Goal: Transaction & Acquisition: Subscribe to service/newsletter

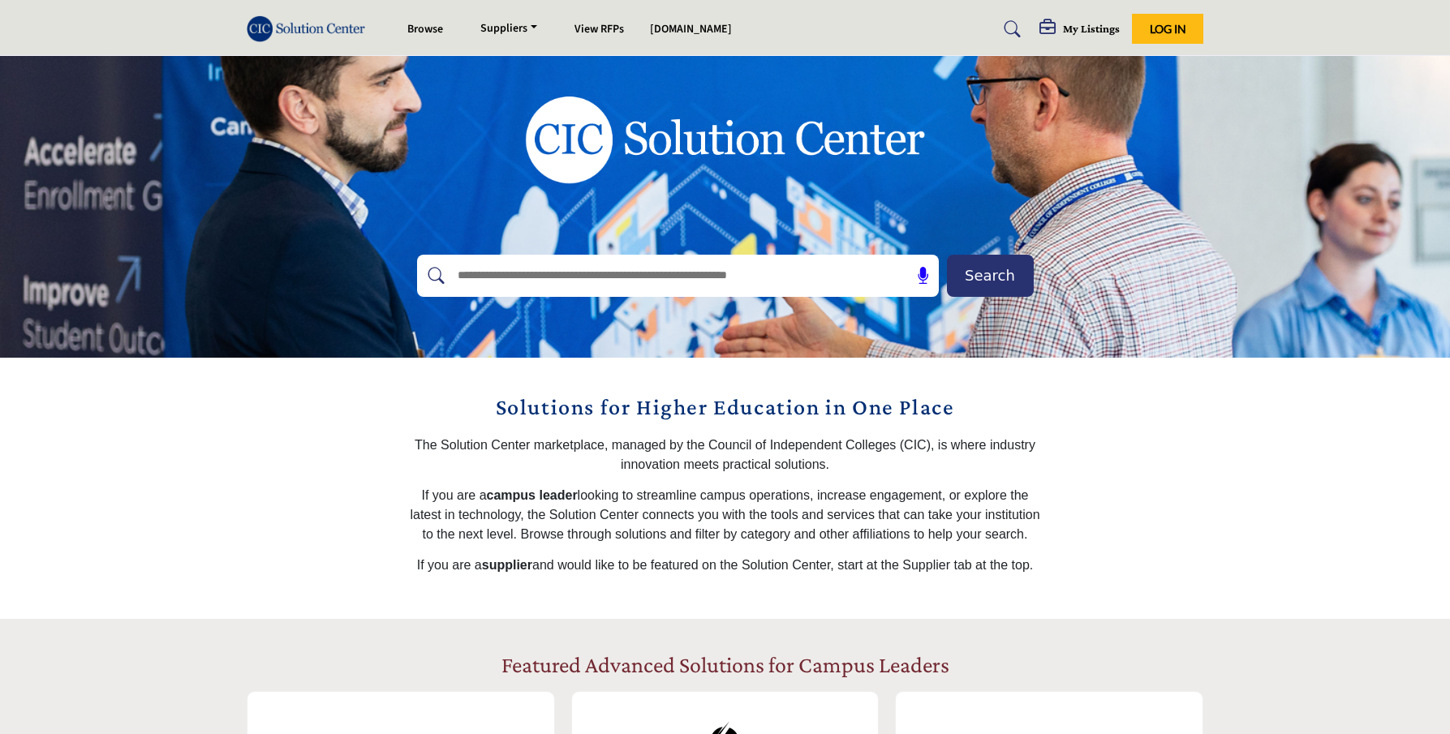
scroll to position [75, 0]
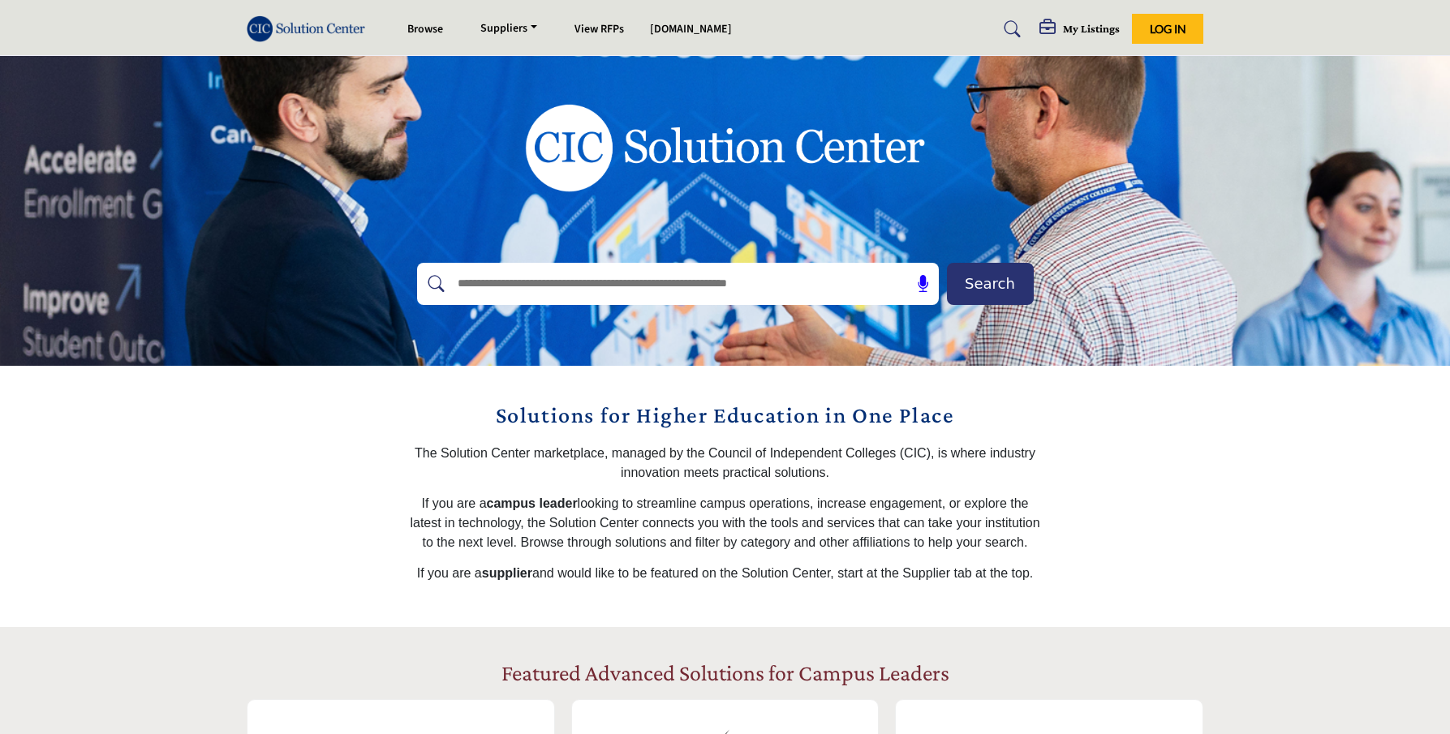
click at [1221, 204] on div "Search" at bounding box center [725, 173] width 1450 height 385
click at [647, 266] on div at bounding box center [660, 284] width 487 height 42
click at [634, 284] on input "text" at bounding box center [642, 284] width 387 height 24
type input "*******"
click at [947, 263] on button "Search" at bounding box center [990, 284] width 87 height 42
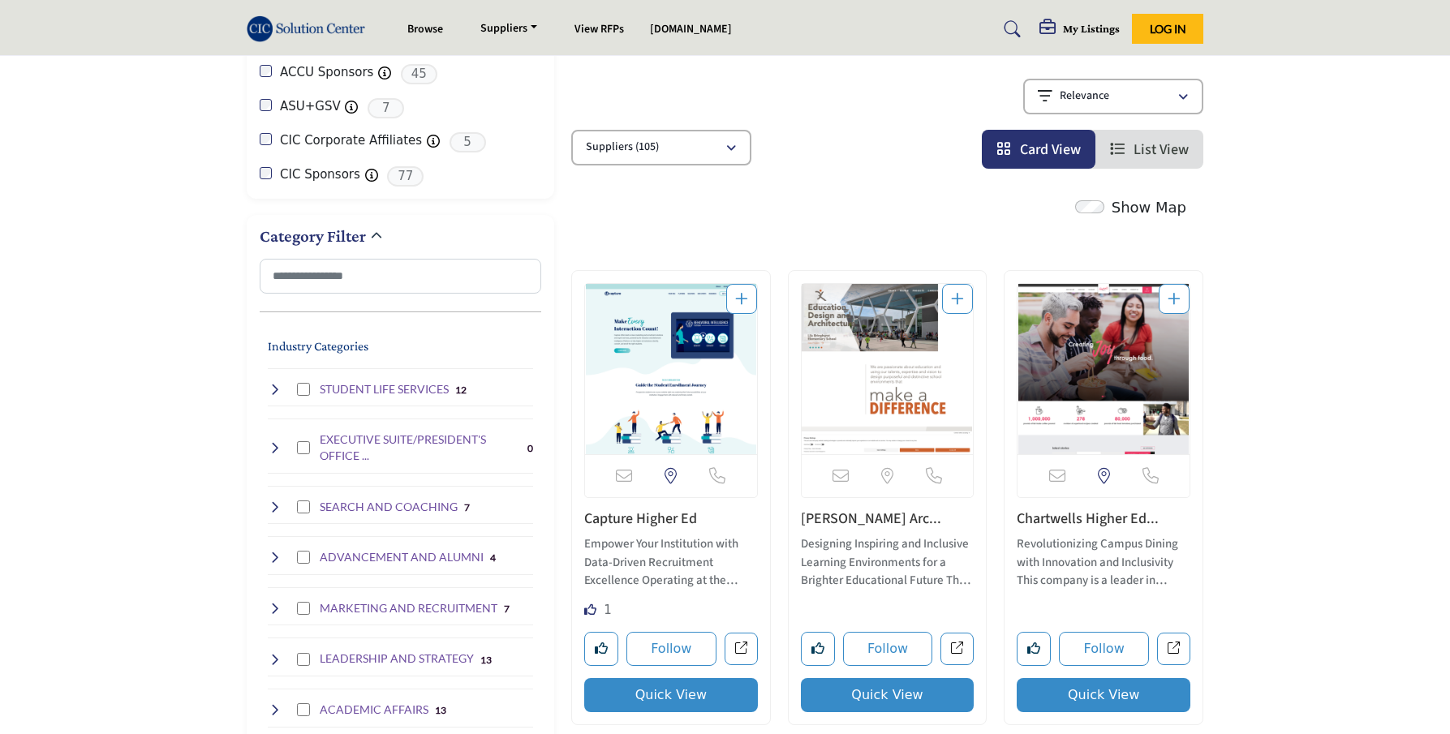
scroll to position [261, 0]
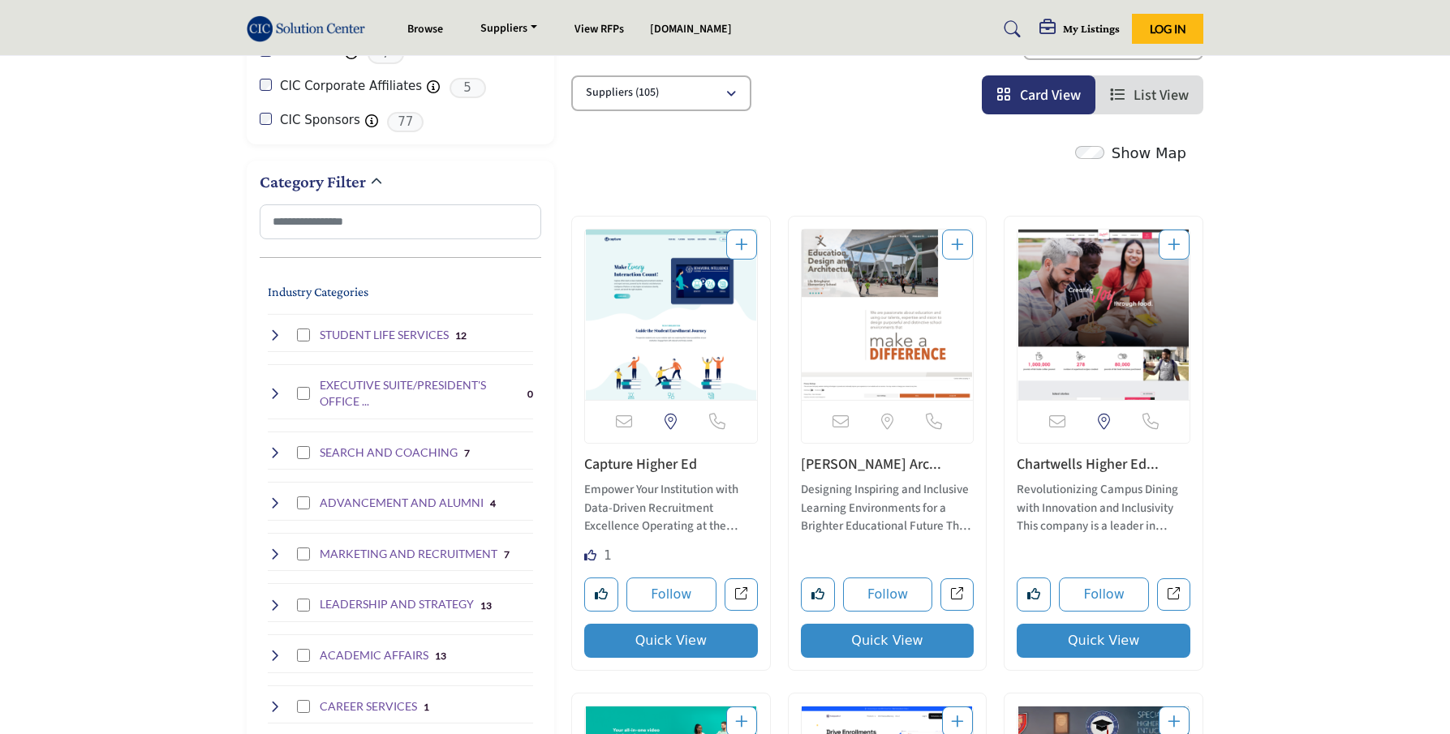
click at [653, 458] on link "Capture Higher Ed" at bounding box center [640, 464] width 113 height 20
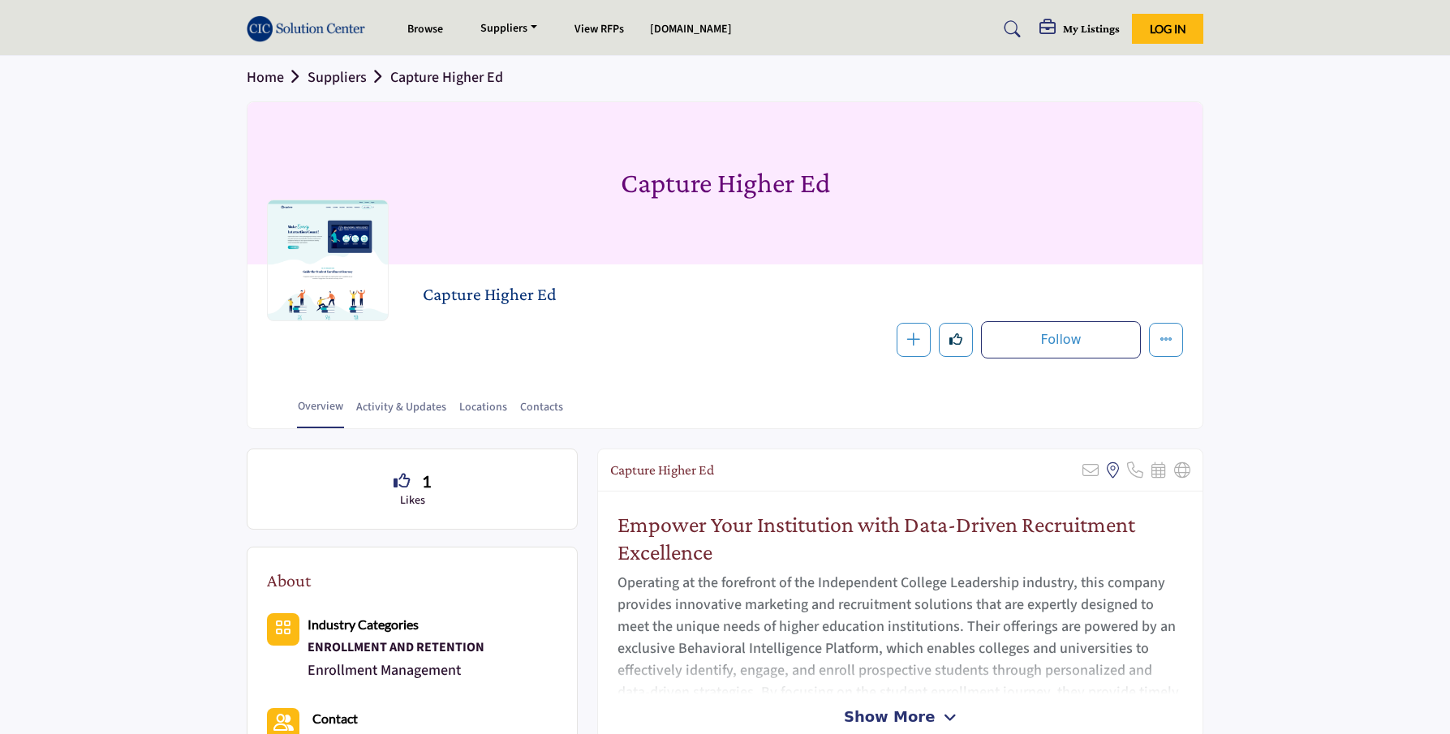
click at [853, 396] on div "Overview Activity & Updates Locations Contacts" at bounding box center [745, 403] width 914 height 50
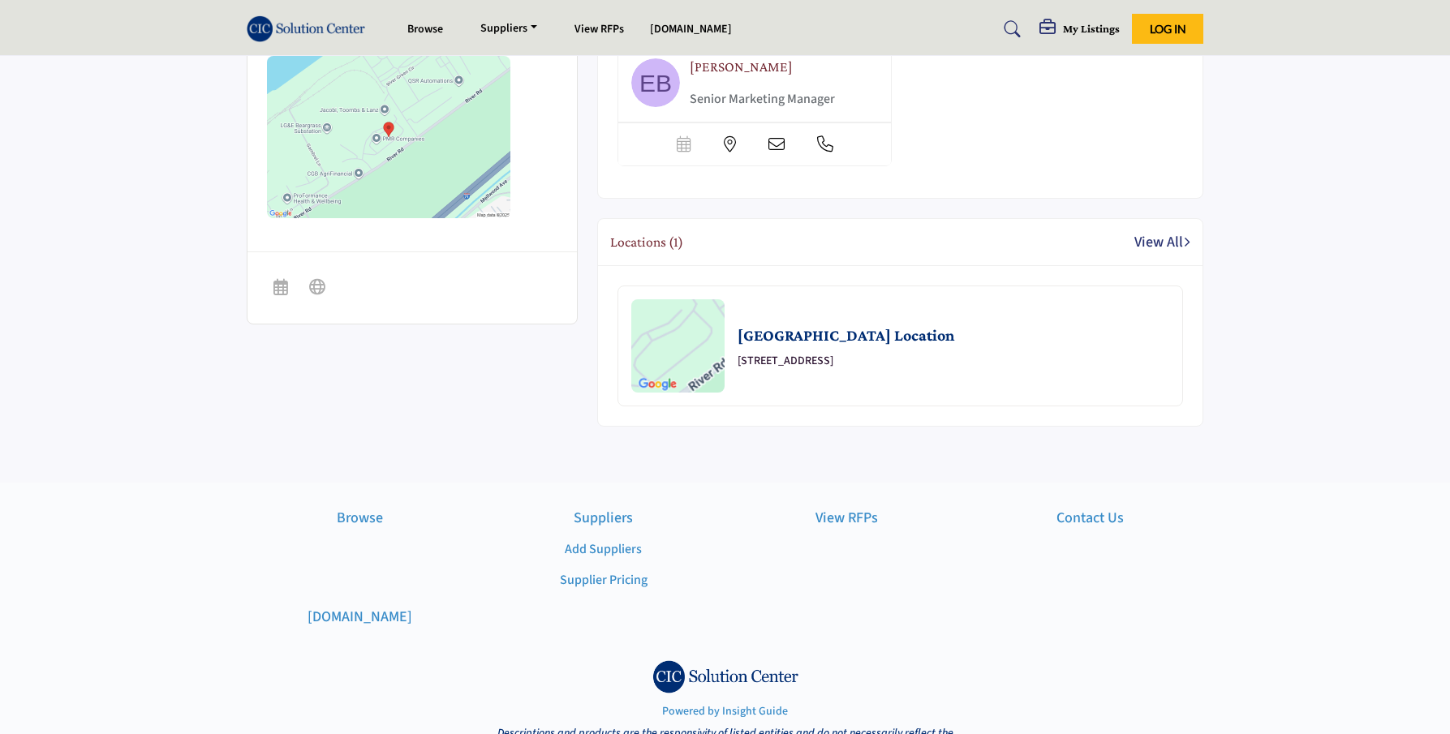
scroll to position [895, 0]
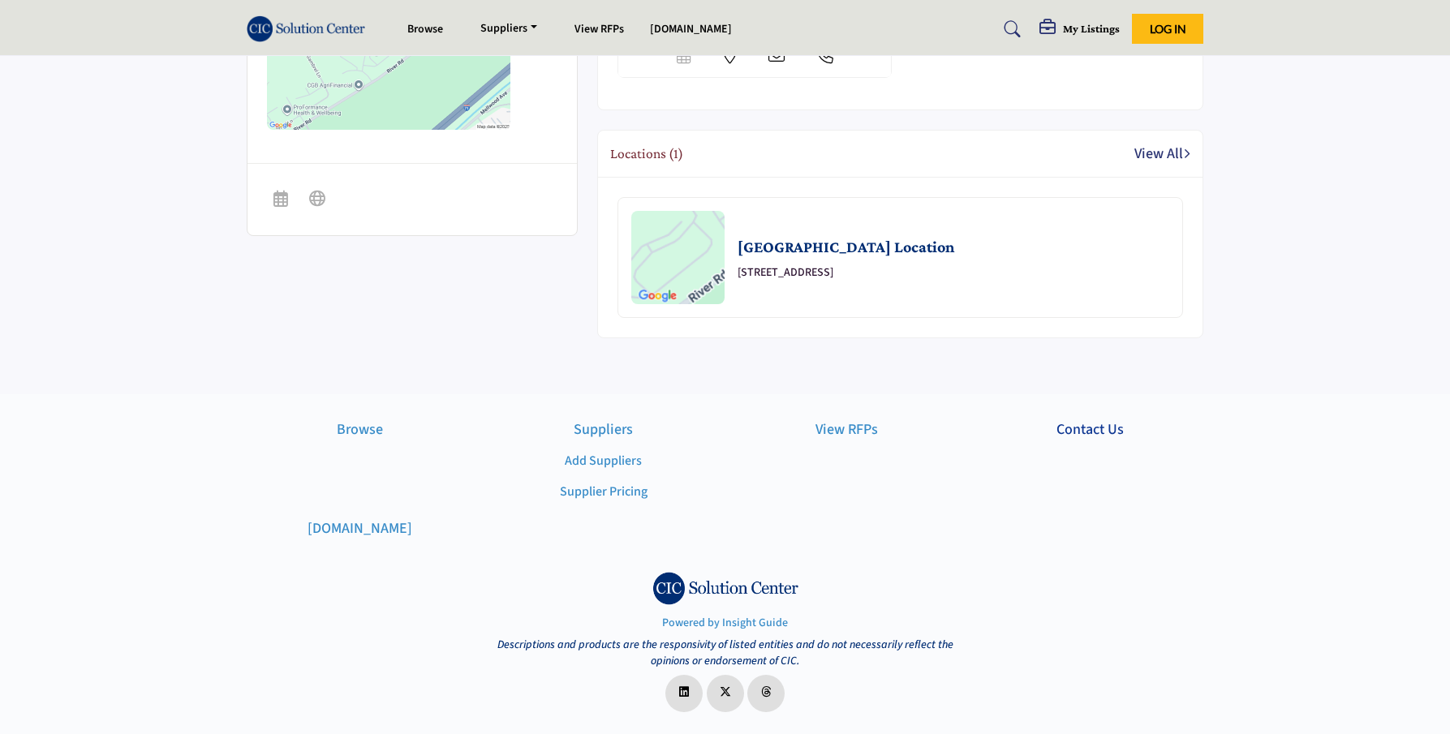
click at [1101, 427] on p "Contact Us" at bounding box center [1090, 430] width 226 height 22
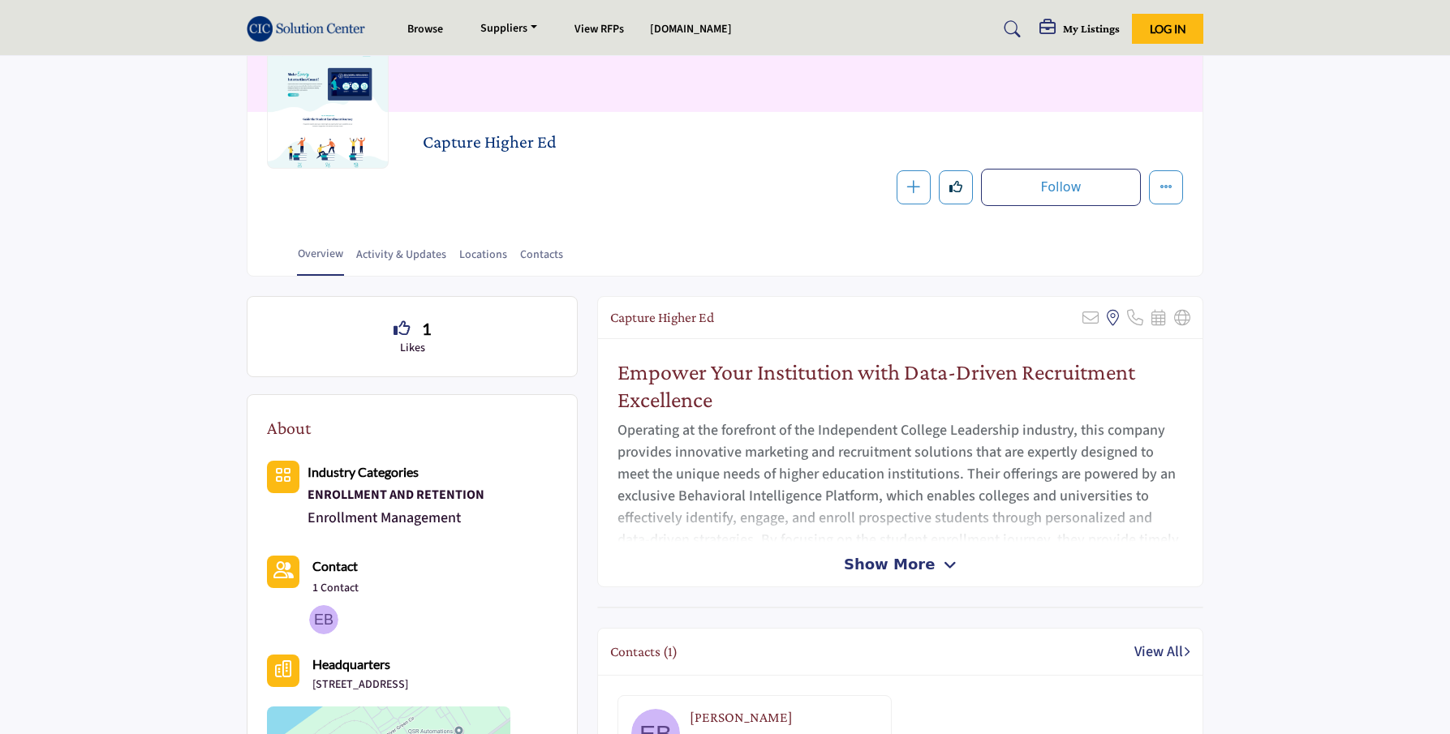
scroll to position [155, 0]
click at [501, 246] on div "Overview Activity & Updates Locations Contacts" at bounding box center [745, 251] width 914 height 50
click at [535, 256] on link "Contacts" at bounding box center [541, 261] width 45 height 28
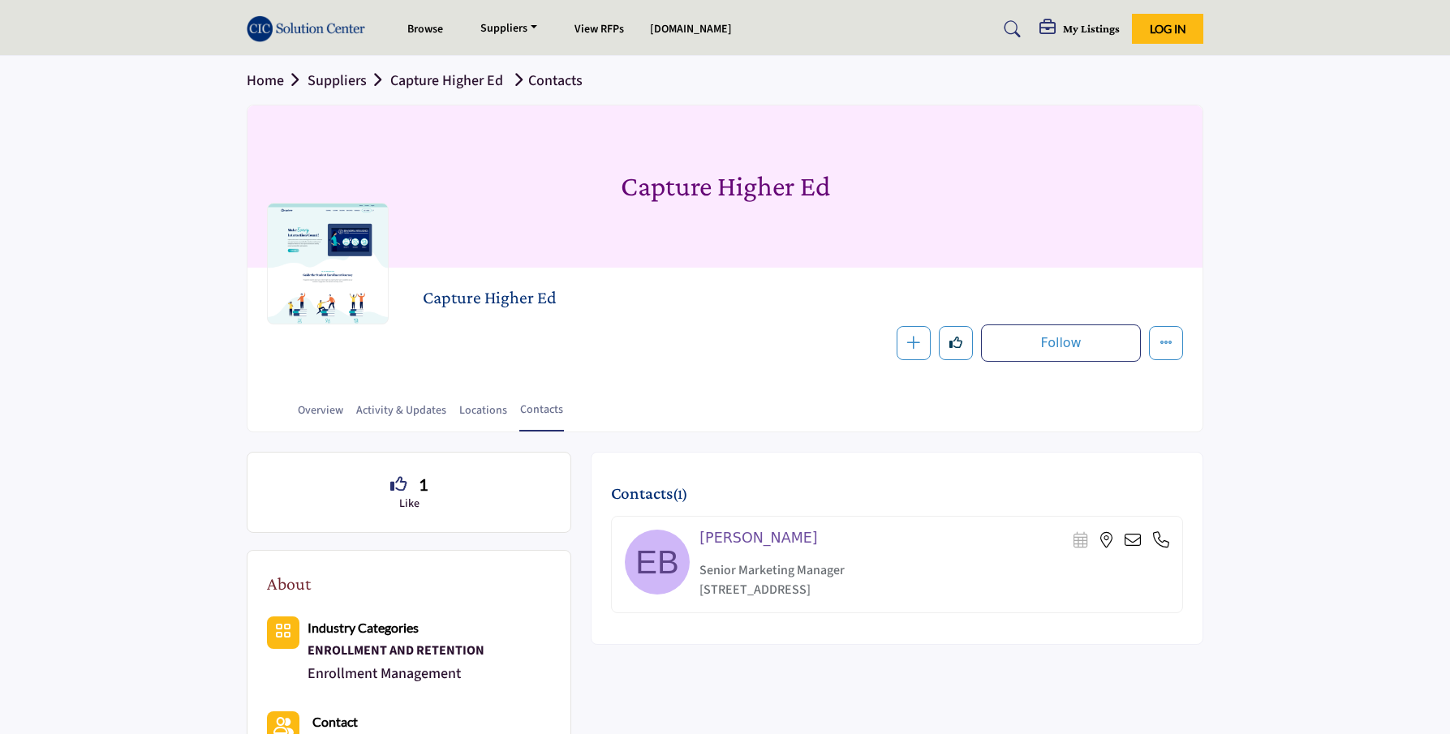
click at [859, 553] on div "Emma Brown Scheduler URL is currently unavailable for this contact." at bounding box center [934, 565] width 470 height 70
click at [321, 414] on link "Overview" at bounding box center [320, 416] width 47 height 28
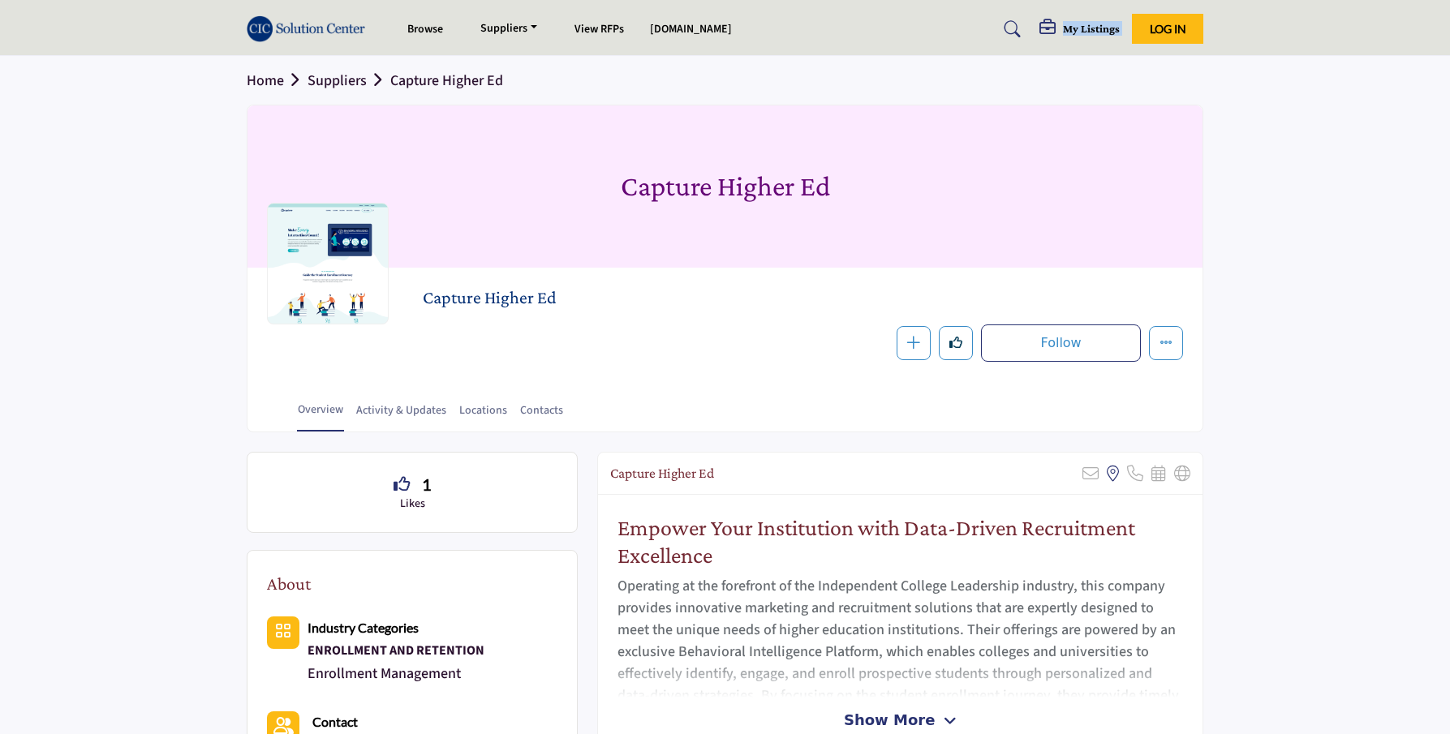
drag, startPoint x: 1093, startPoint y: 20, endPoint x: 1057, endPoint y: 47, distance: 44.6
click at [1172, 23] on span "Log In" at bounding box center [1168, 29] width 37 height 14
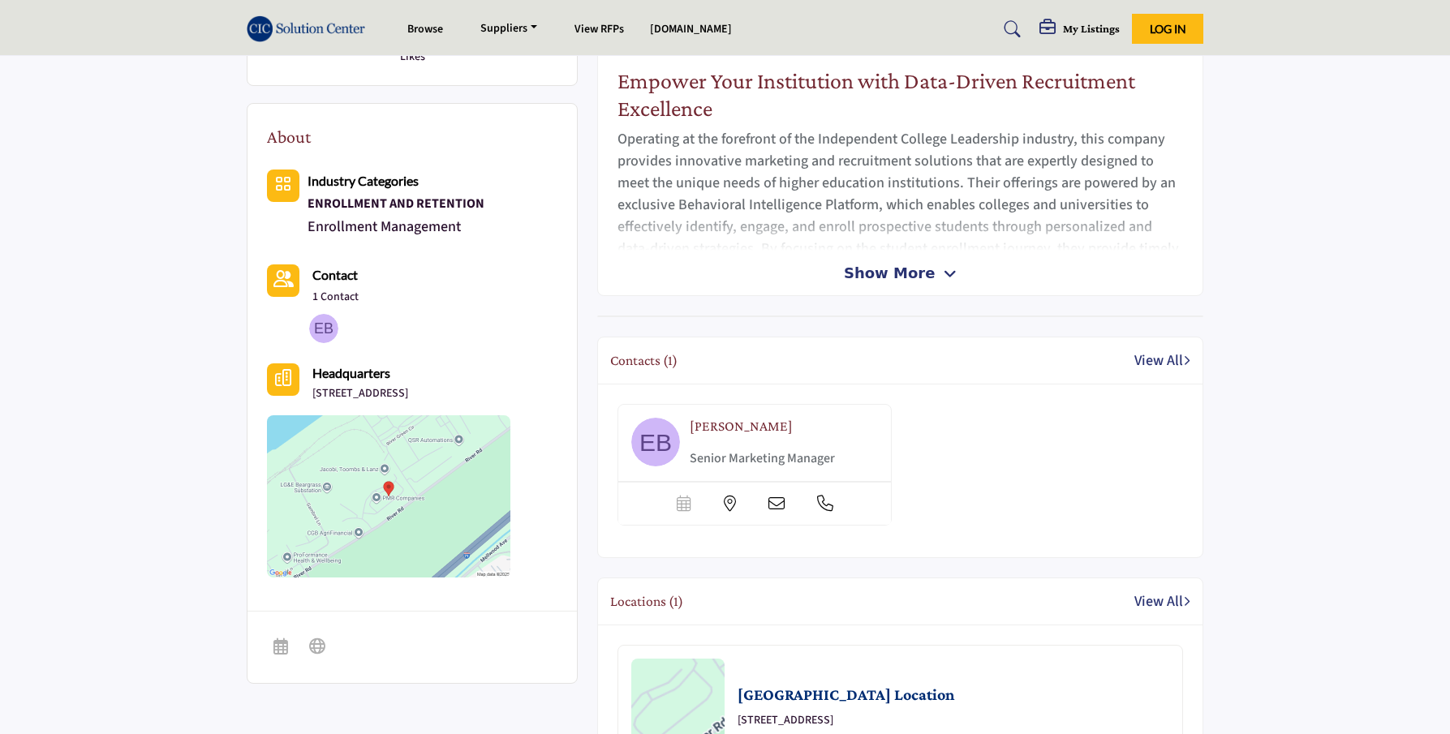
scroll to position [597, 0]
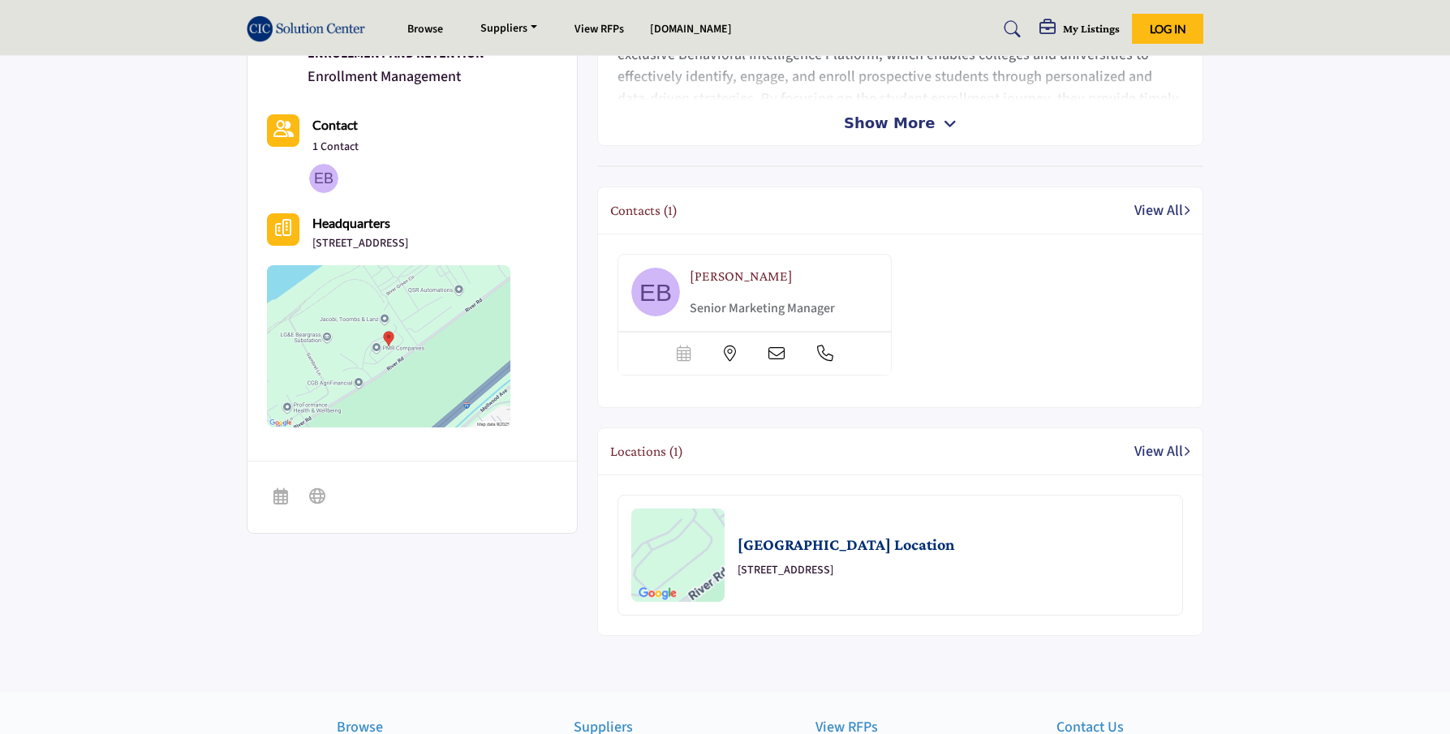
click at [793, 305] on p "Senior Marketing Manager" at bounding box center [777, 308] width 174 height 19
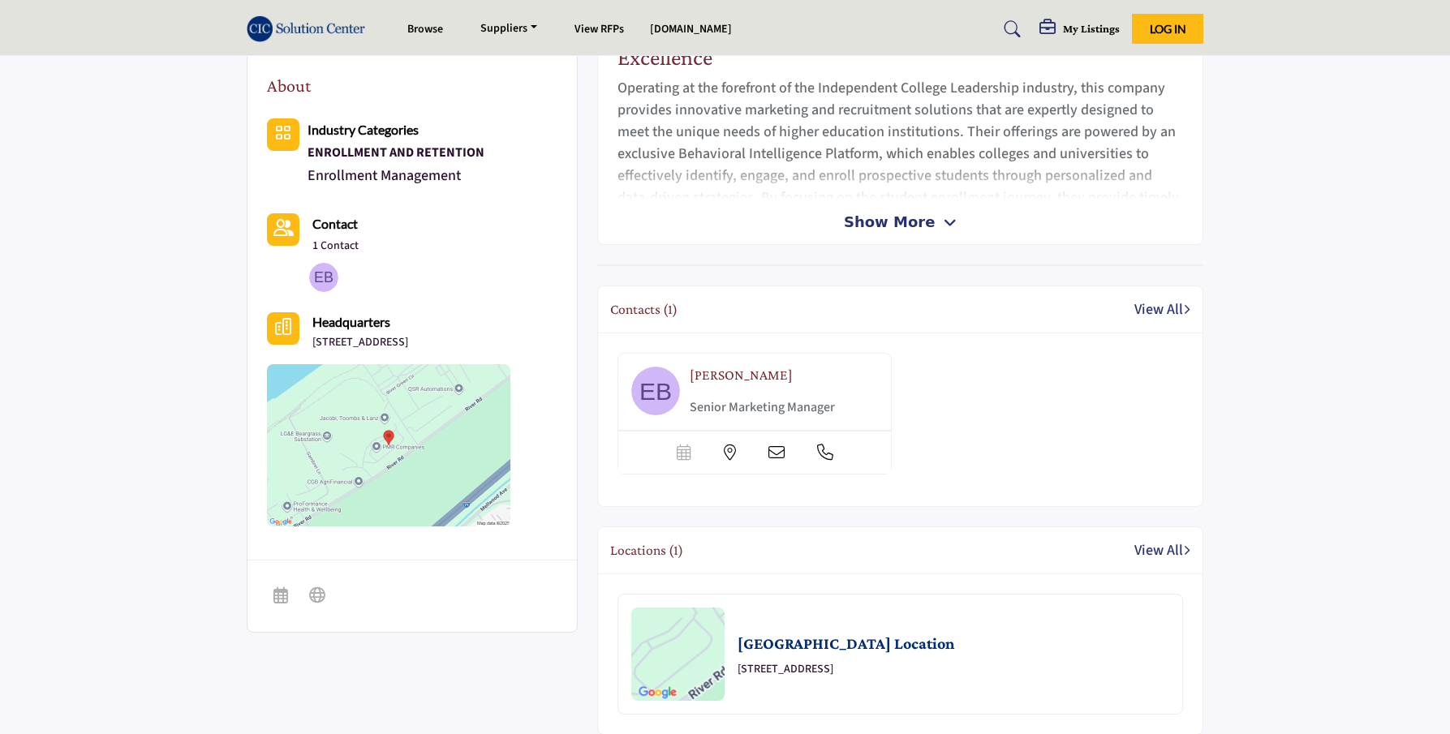
scroll to position [427, 0]
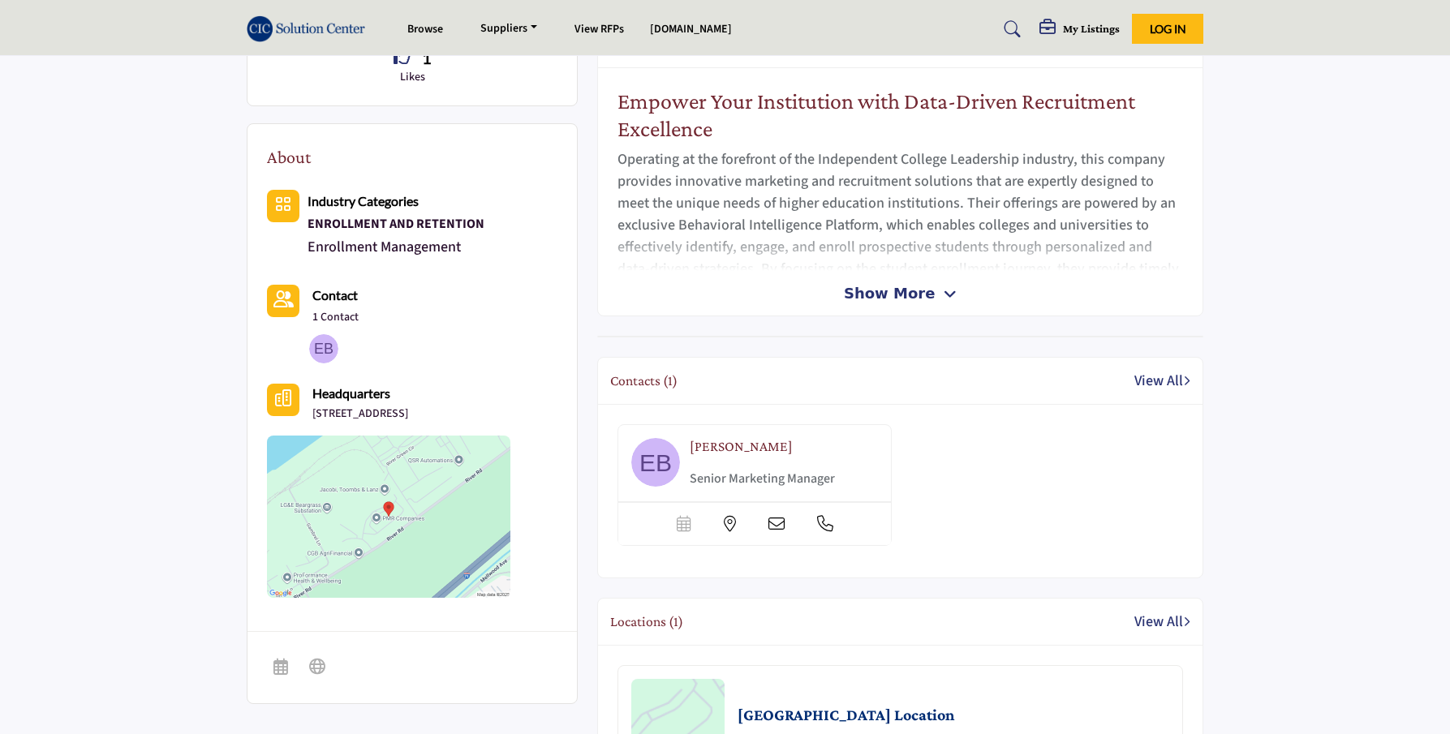
click at [780, 518] on icon at bounding box center [776, 524] width 16 height 16
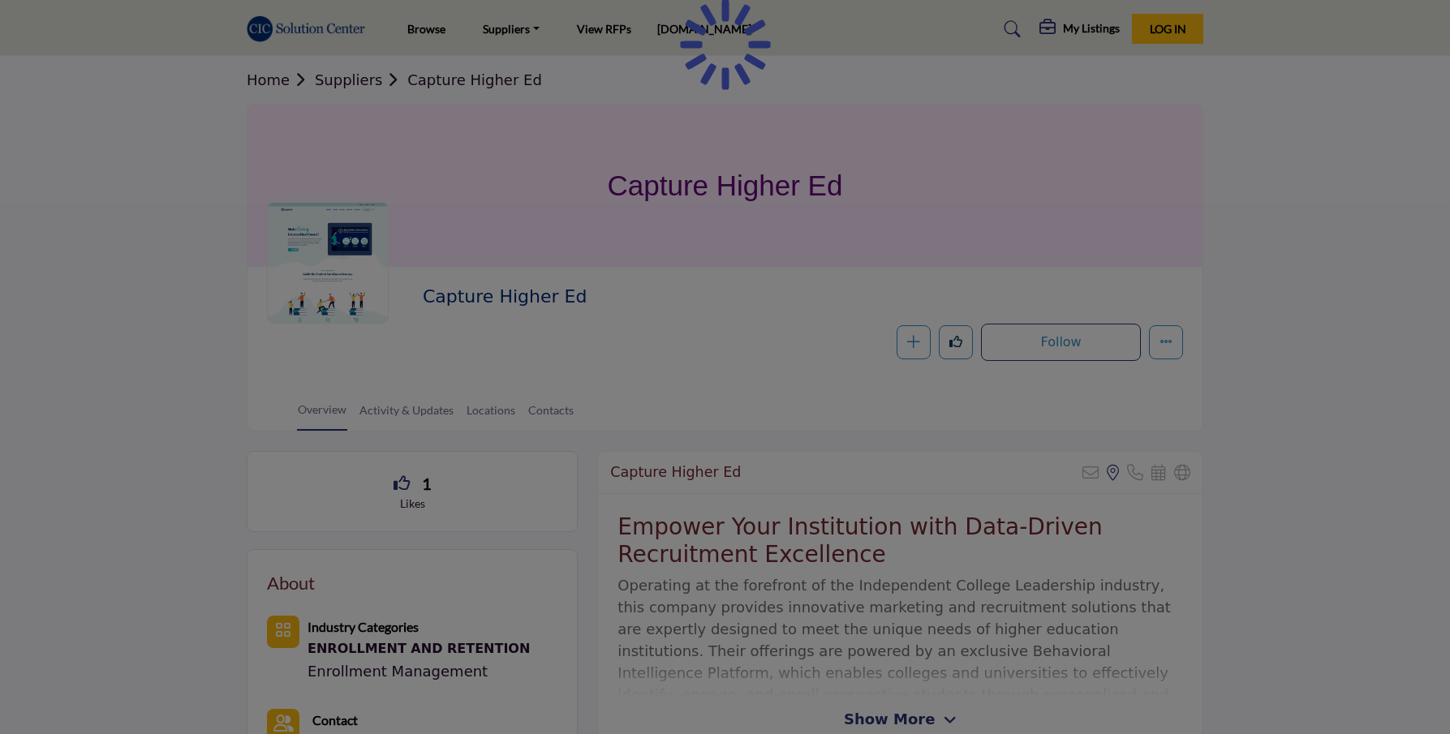
scroll to position [427, 0]
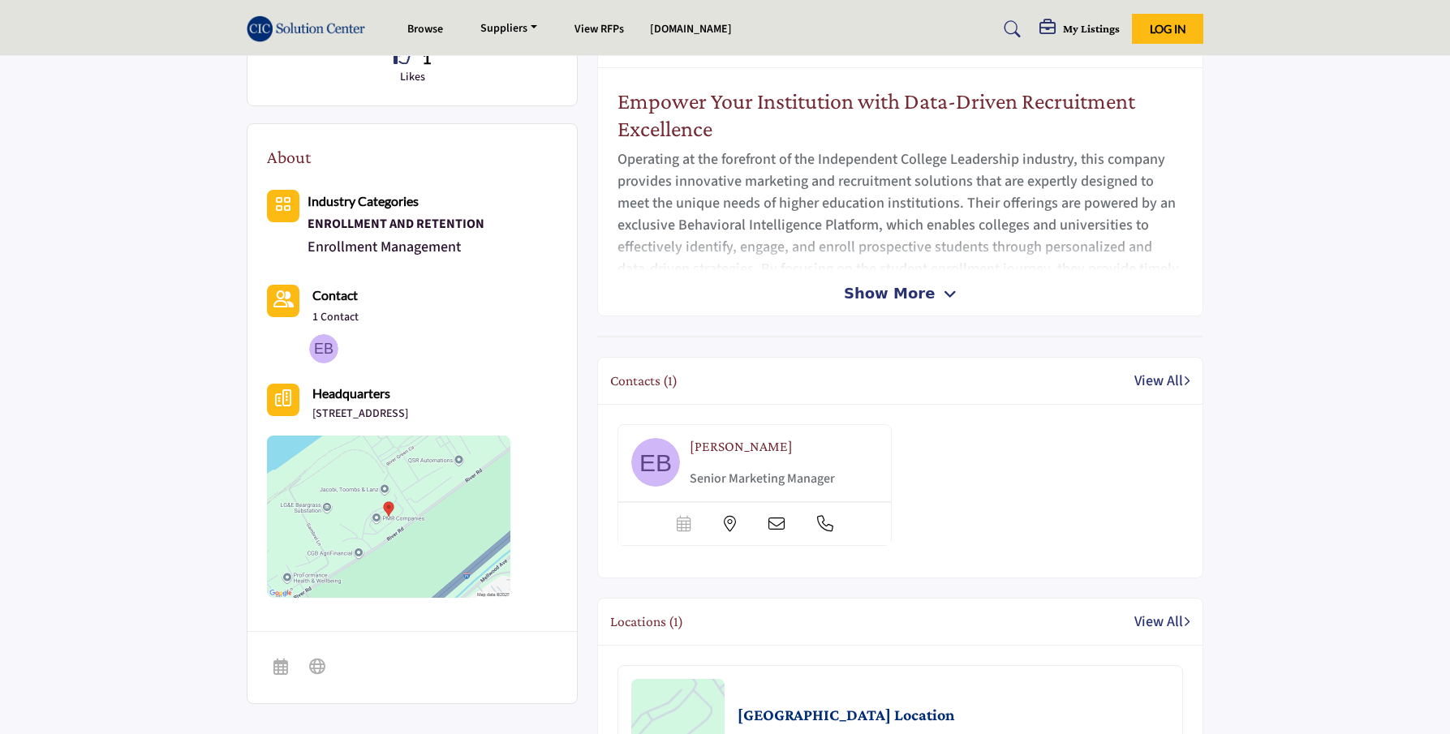
click at [997, 466] on div "Emma Brown Senior Marketing Manager" at bounding box center [900, 491] width 583 height 134
click at [1144, 376] on link "View All" at bounding box center [1162, 381] width 56 height 22
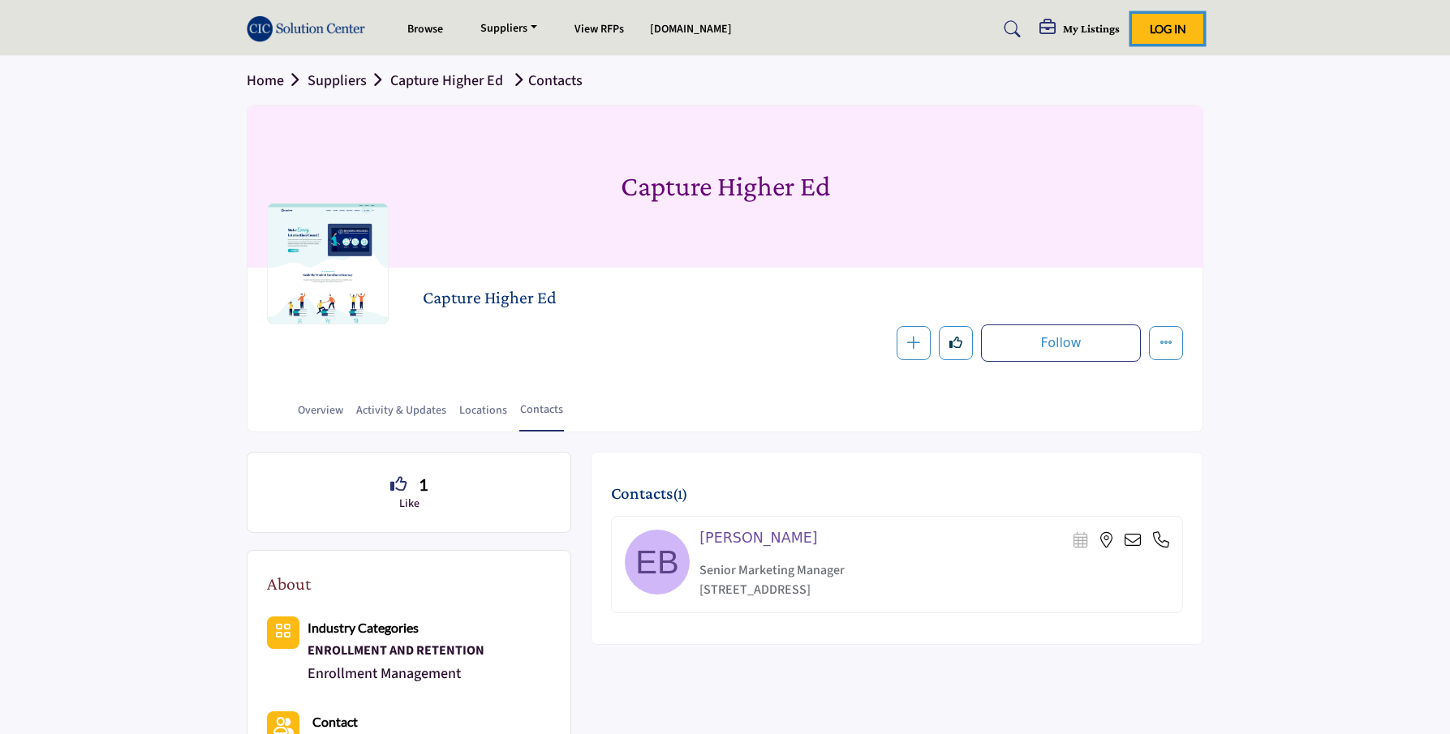
click at [1173, 31] on span "Log In" at bounding box center [1168, 29] width 37 height 14
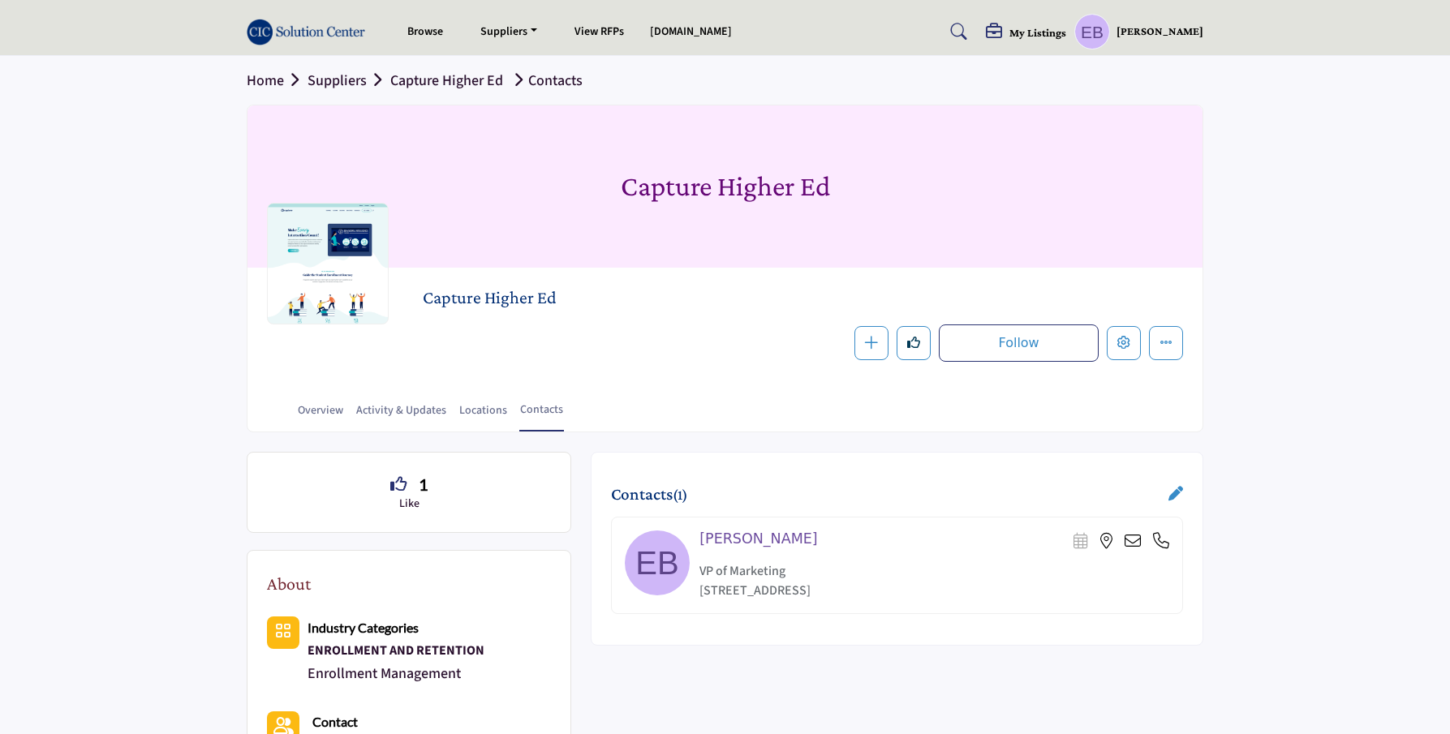
click at [1170, 487] on icon at bounding box center [1175, 493] width 15 height 15
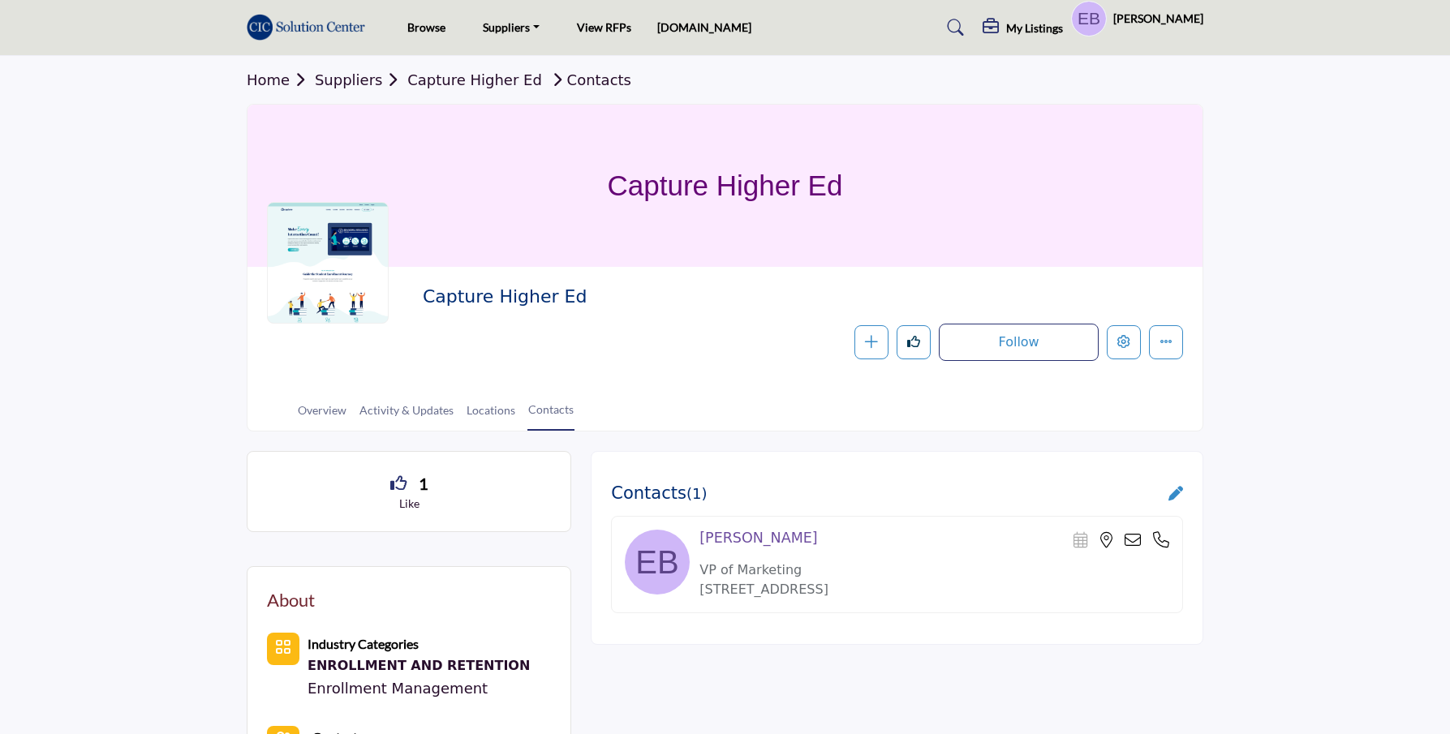
click at [0, 0] on div at bounding box center [0, 0] width 0 height 0
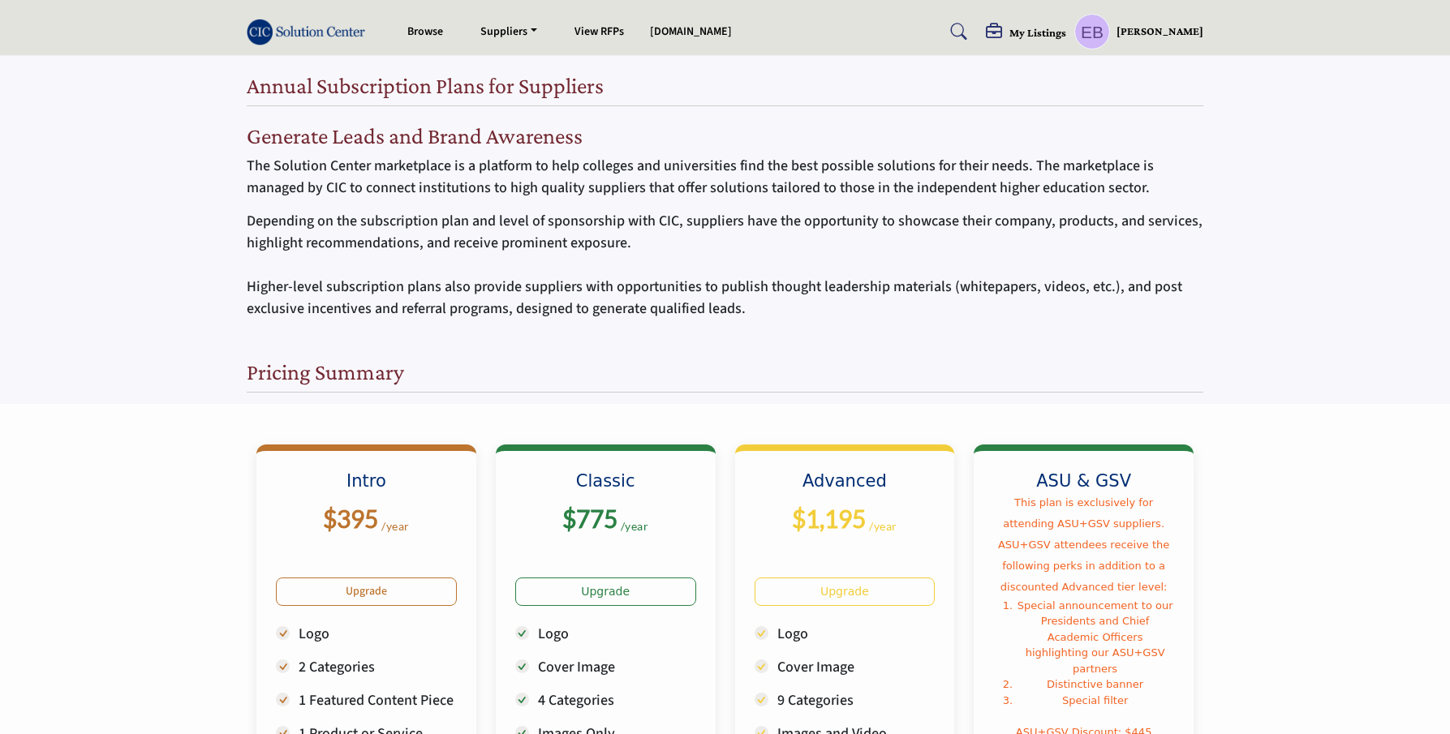
click at [927, 362] on div "Pricing Summary" at bounding box center [725, 376] width 957 height 34
click at [1017, 294] on p "Depending on the subscription plan and level of sponsorship with CIC, suppliers…" at bounding box center [725, 265] width 957 height 110
click at [1060, 288] on p "Depending on the subscription plan and level of sponsorship with CIC, suppliers…" at bounding box center [725, 265] width 957 height 110
click at [1107, 28] on profile-featured-a7928518-9f8e-47cc-a57a-e44c00ba41b8 "Show hide supplier dropdown" at bounding box center [1092, 32] width 36 height 36
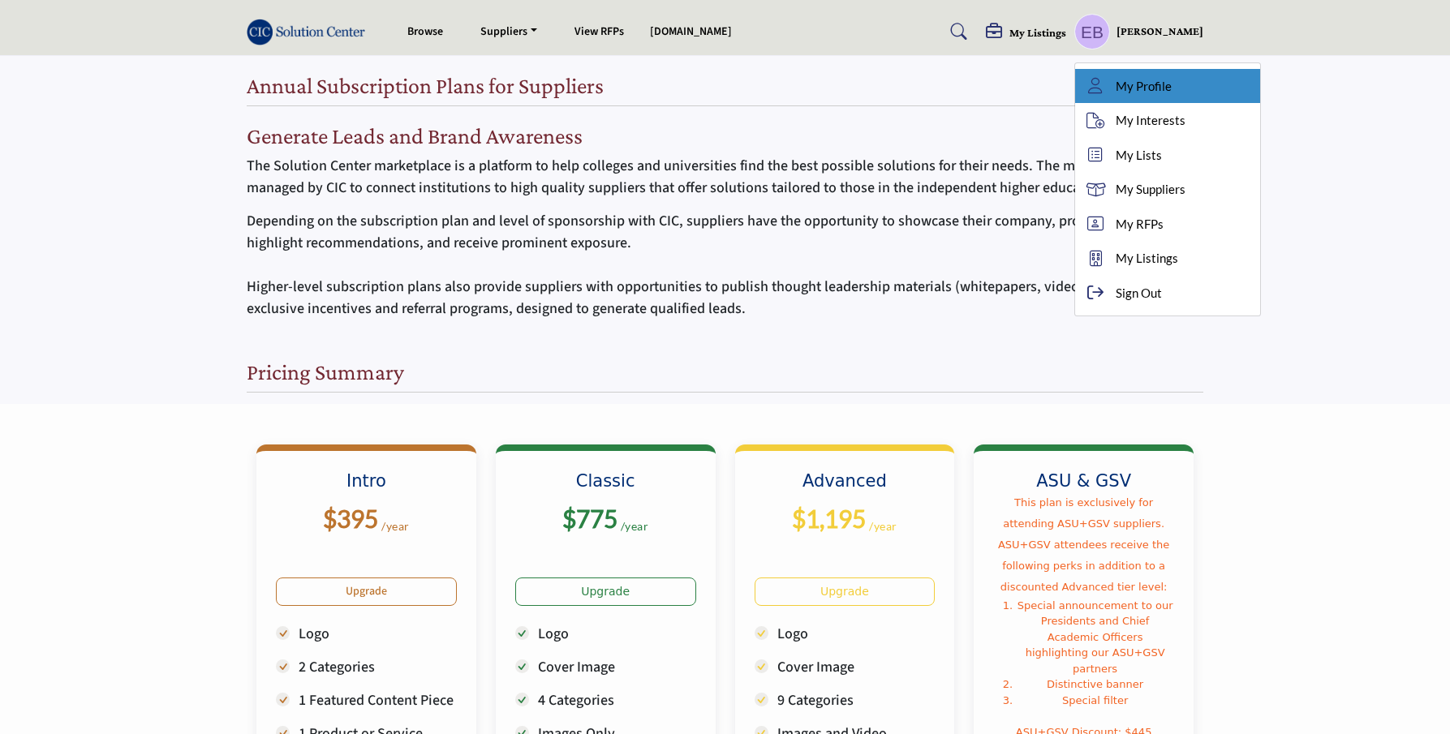
click at [1172, 82] on span "My Profile" at bounding box center [1144, 86] width 56 height 19
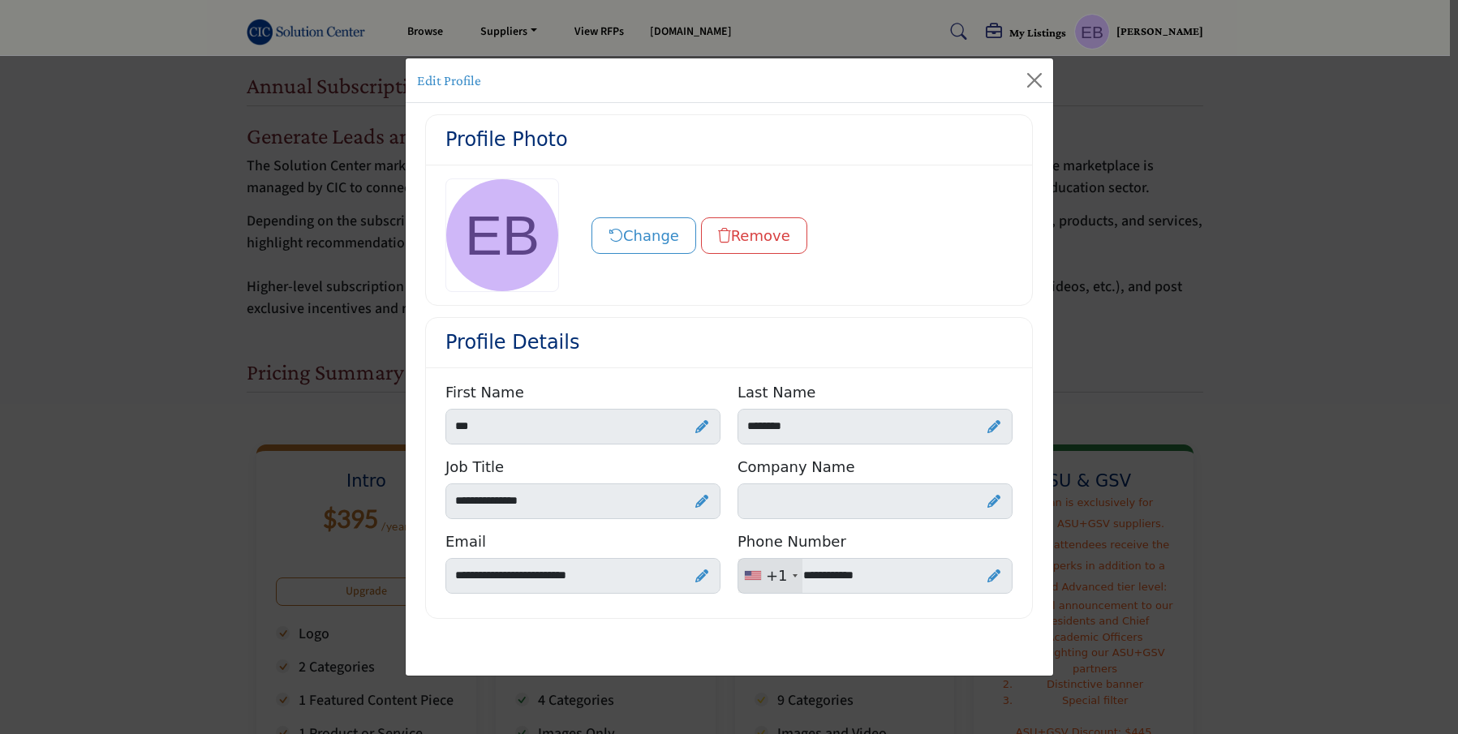
drag, startPoint x: 739, startPoint y: 403, endPoint x: 574, endPoint y: 296, distance: 197.1
click at [739, 403] on div "Last Name" at bounding box center [776, 395] width 78 height 28
click at [499, 222] on div at bounding box center [502, 235] width 114 height 114
click at [642, 227] on button "Change" at bounding box center [643, 235] width 105 height 37
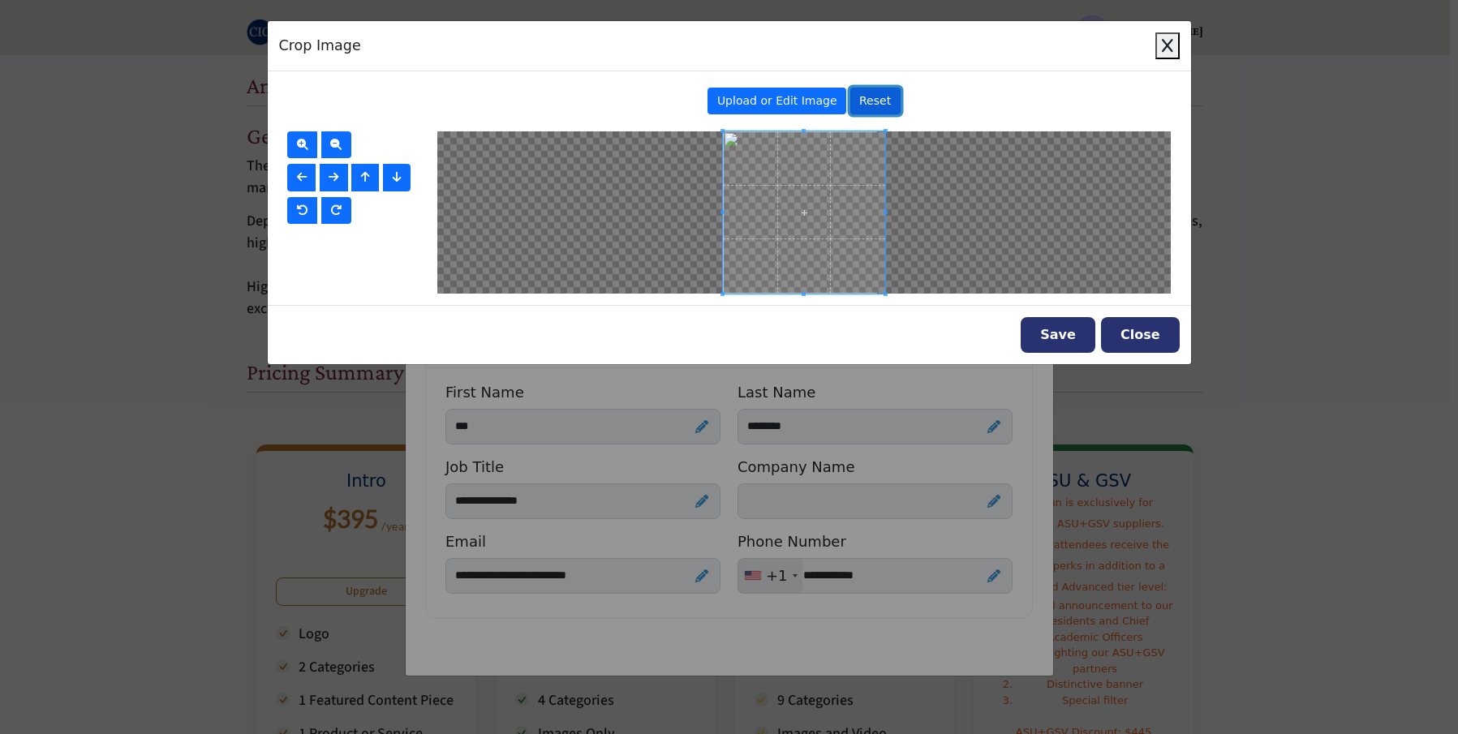
click at [859, 99] on span "Reset" at bounding box center [875, 100] width 32 height 13
click at [1089, 338] on button "Save" at bounding box center [1058, 335] width 75 height 36
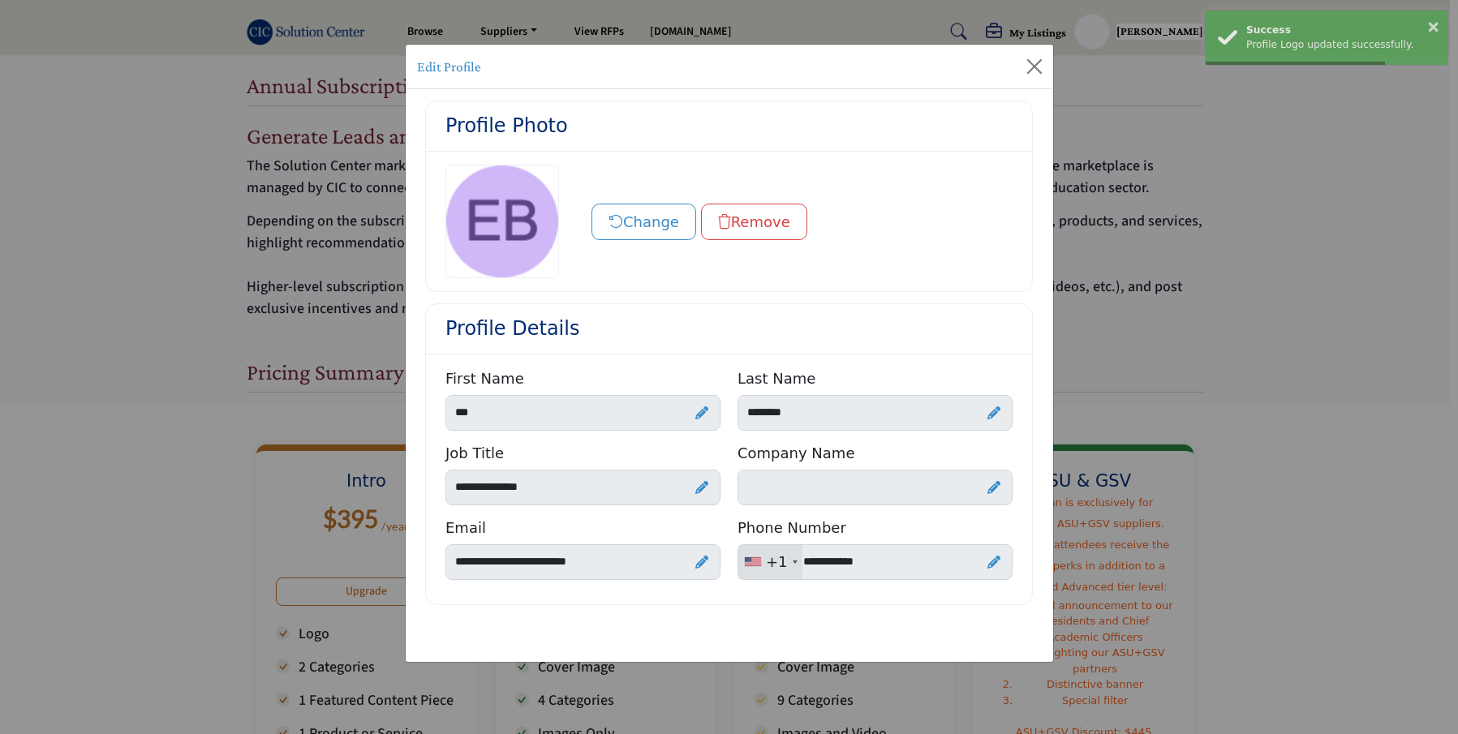
scroll to position [21, 0]
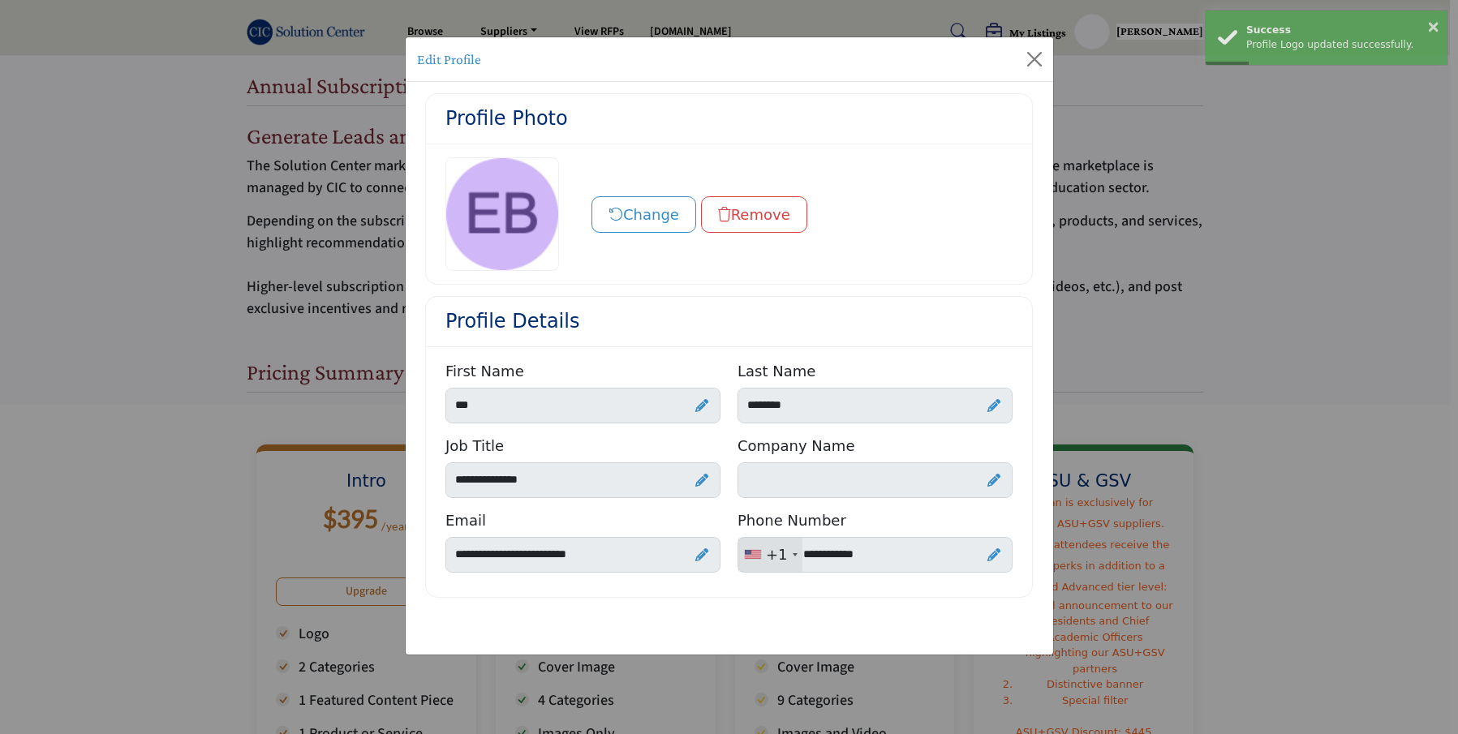
click at [772, 557] on div "+1 United States (US) +1 United Kingdom (GB) +44 Afghanistan (‫افغانستان‬‎) (AF…" at bounding box center [874, 555] width 275 height 36
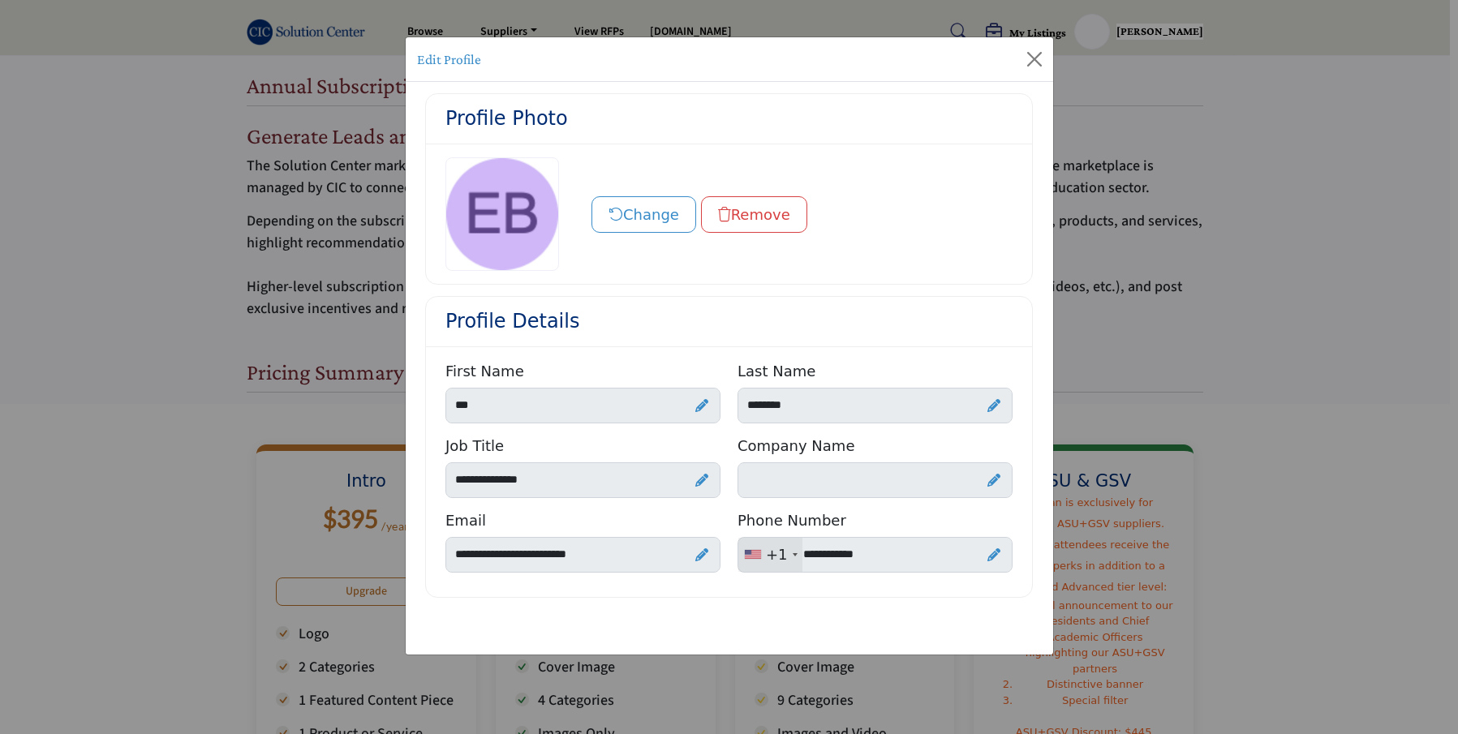
click at [987, 553] on icon at bounding box center [993, 554] width 13 height 13
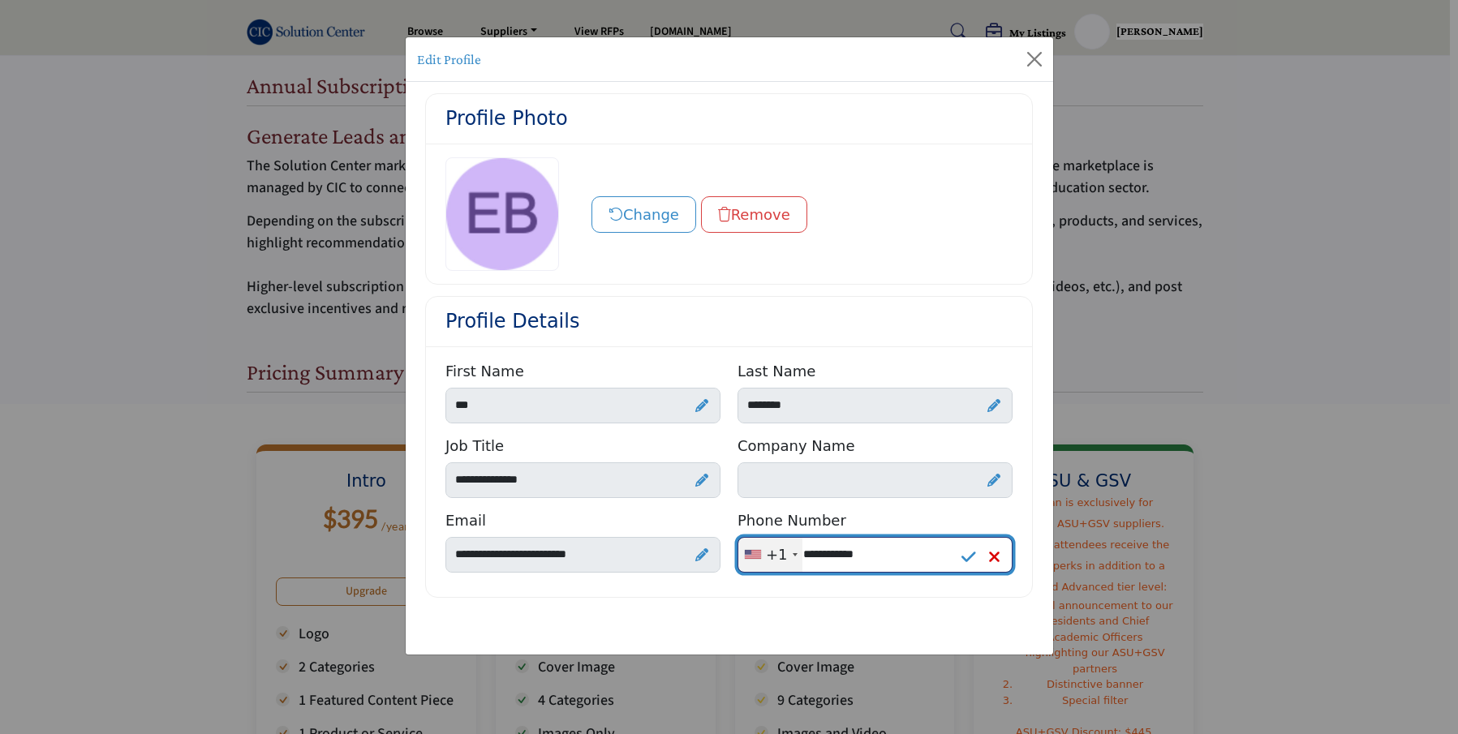
click at [867, 552] on input "**********" at bounding box center [874, 555] width 275 height 36
type input "**********"
click at [963, 553] on icon at bounding box center [968, 557] width 15 height 16
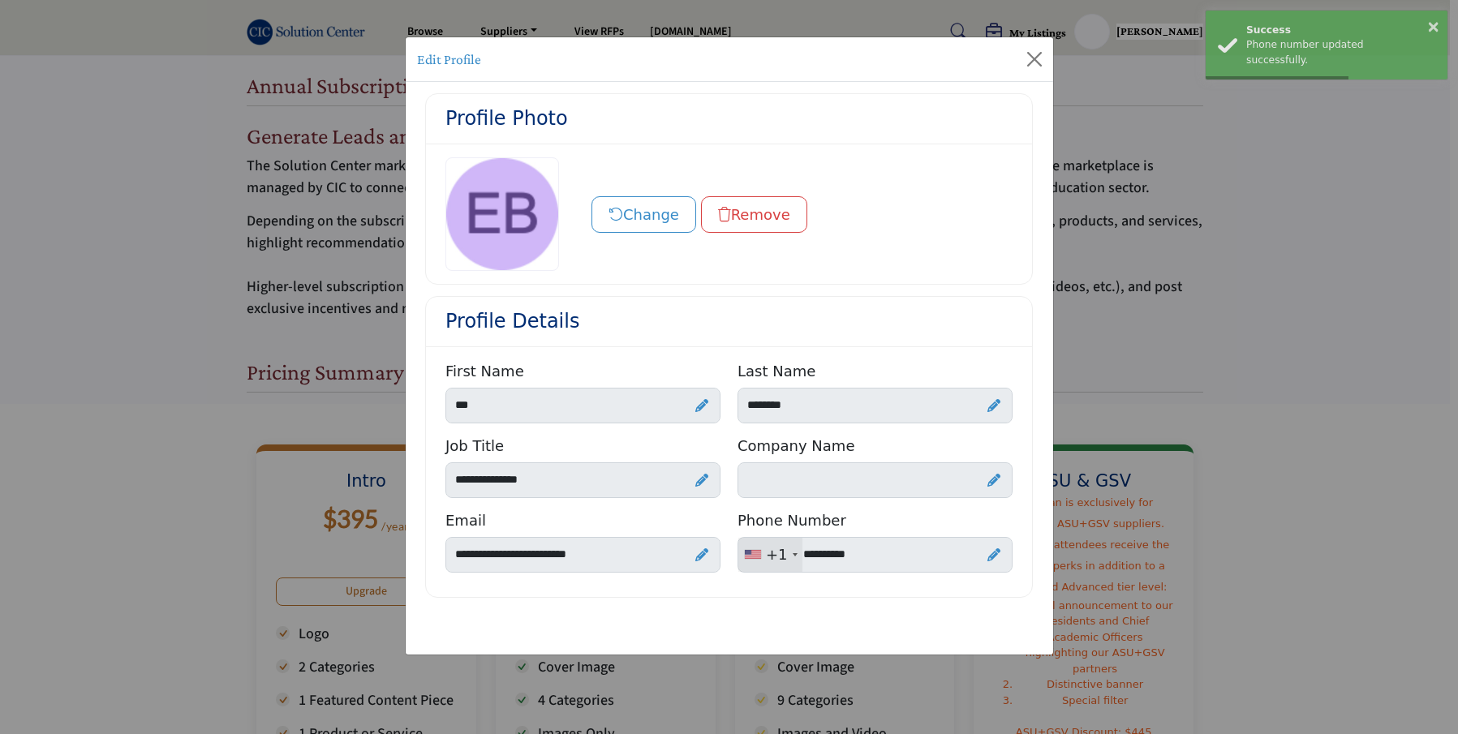
click at [767, 215] on button "Remove" at bounding box center [754, 214] width 106 height 37
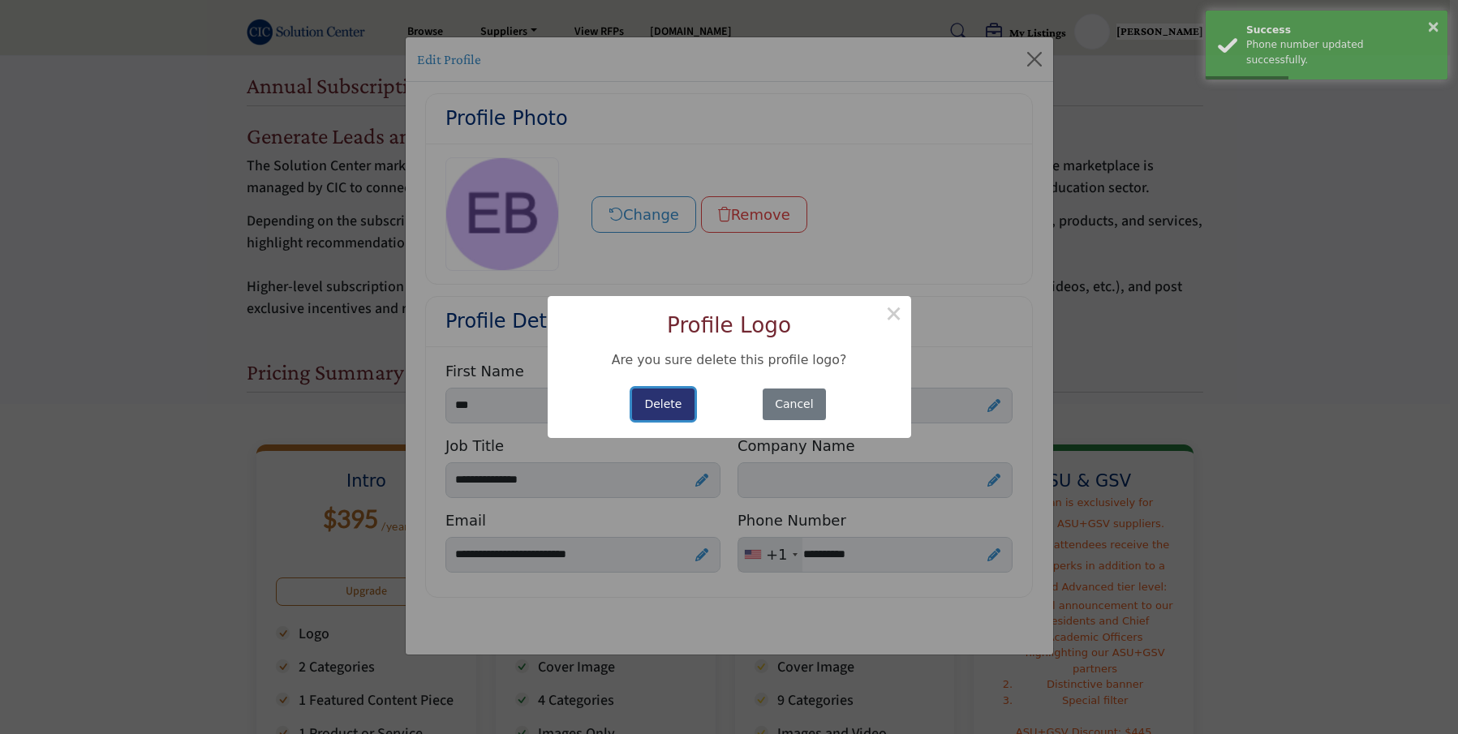
click at [669, 411] on button "Delete" at bounding box center [663, 405] width 62 height 32
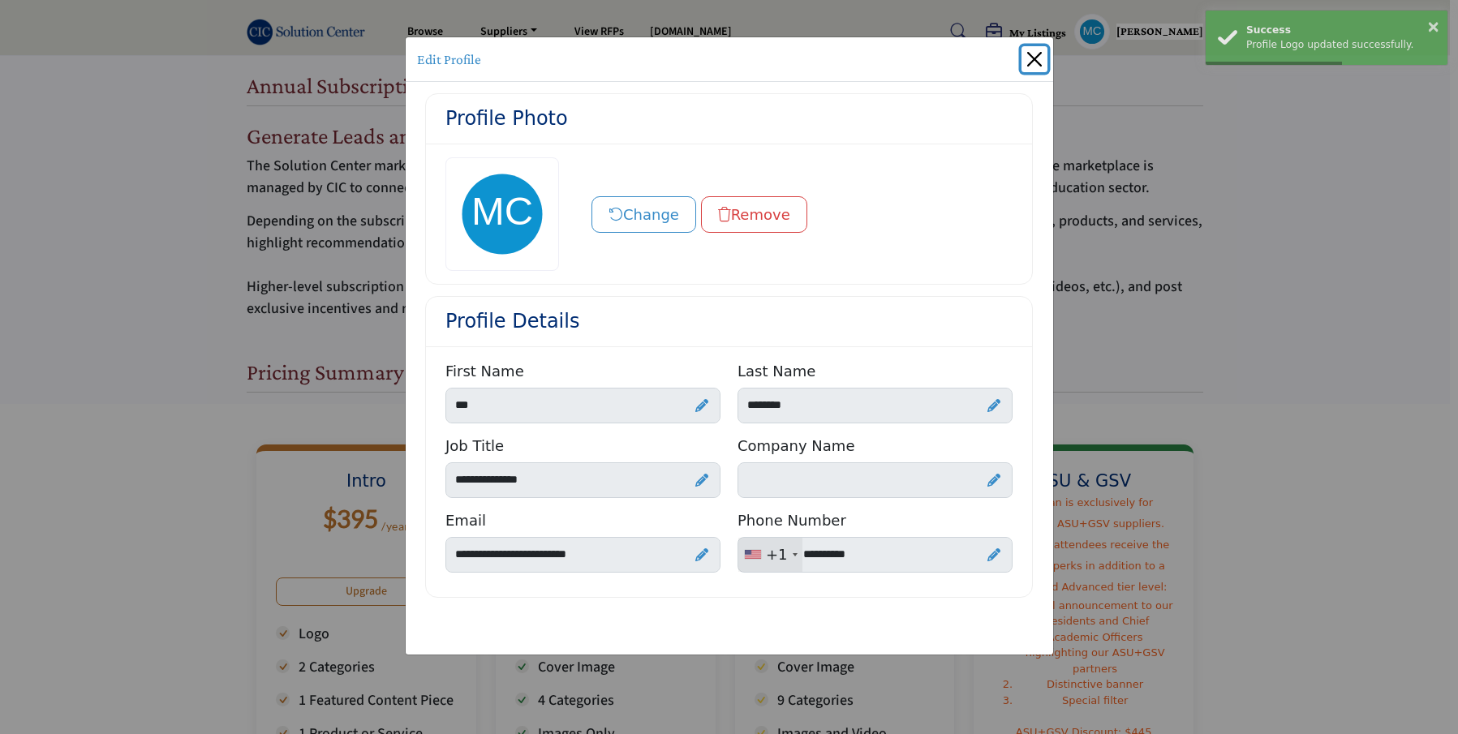
click at [1022, 60] on button "Close" at bounding box center [1034, 59] width 26 height 26
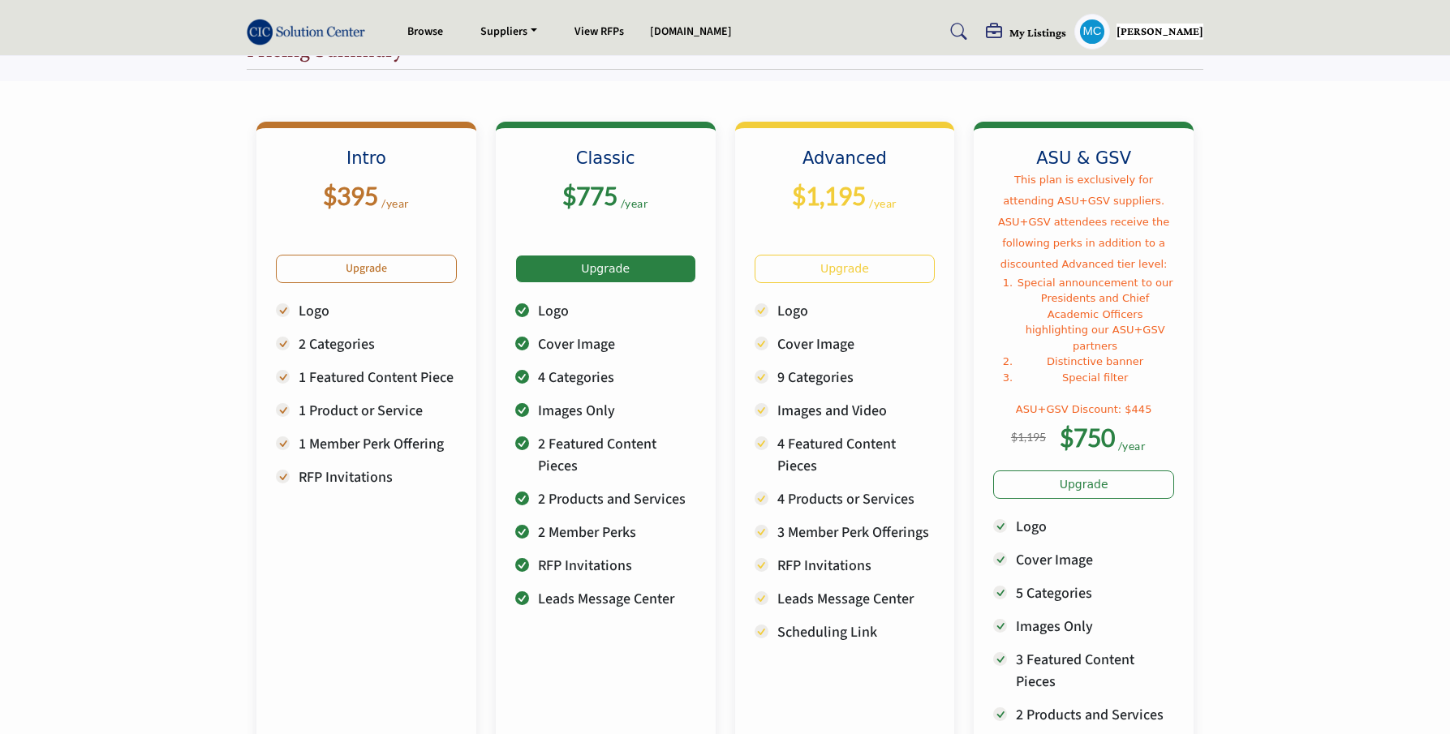
scroll to position [231, 0]
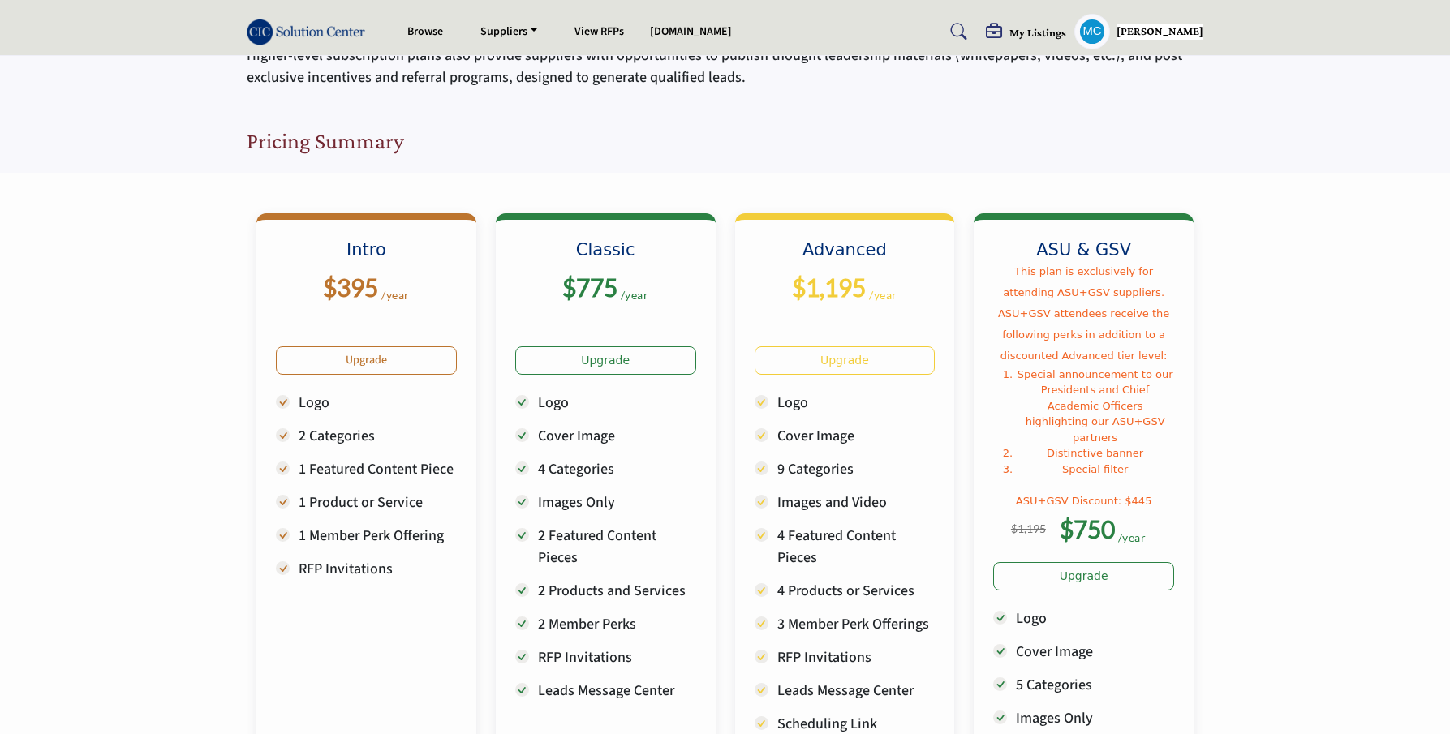
click at [694, 126] on div "Pricing Summary" at bounding box center [725, 136] width 957 height 50
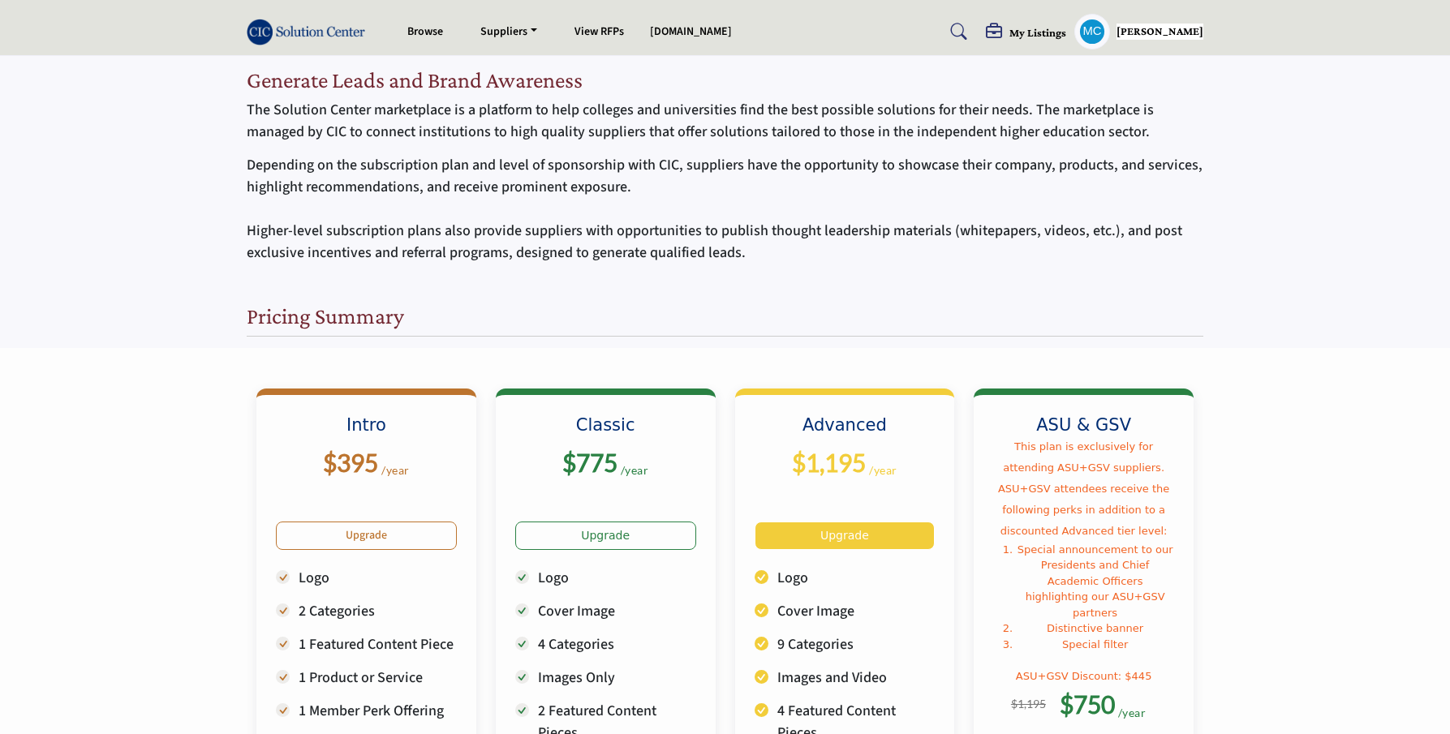
scroll to position [54, 0]
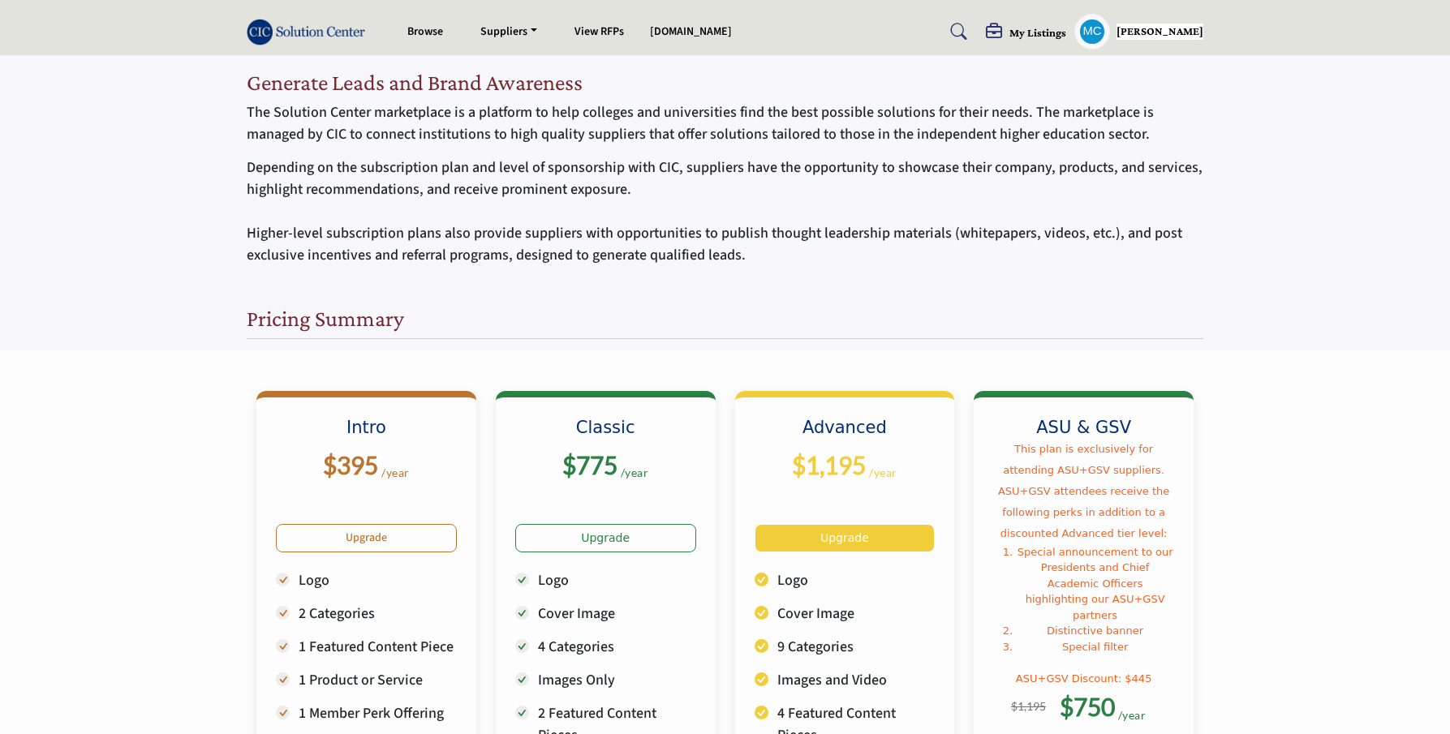
click at [857, 534] on link "Upgrade" at bounding box center [845, 538] width 181 height 28
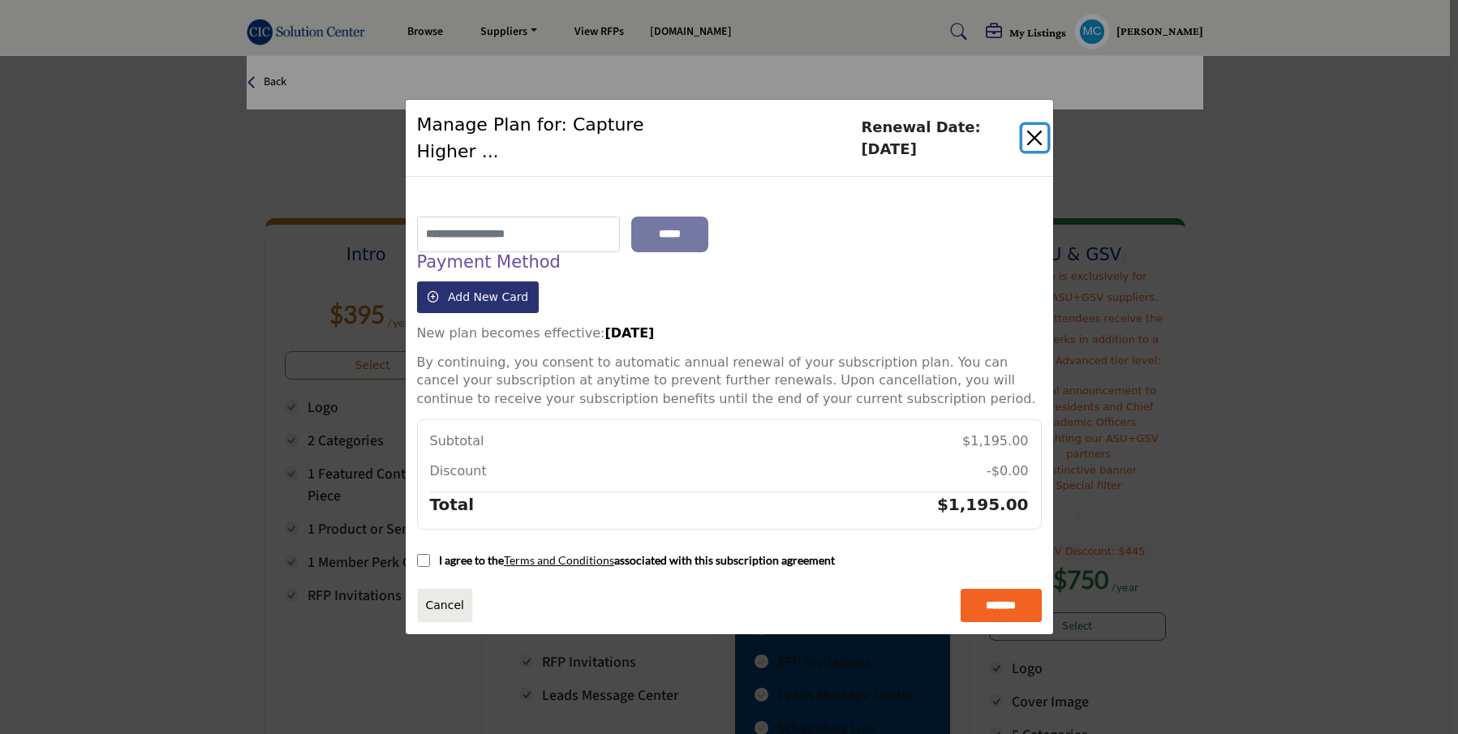
click at [1031, 132] on button "Close" at bounding box center [1034, 138] width 25 height 26
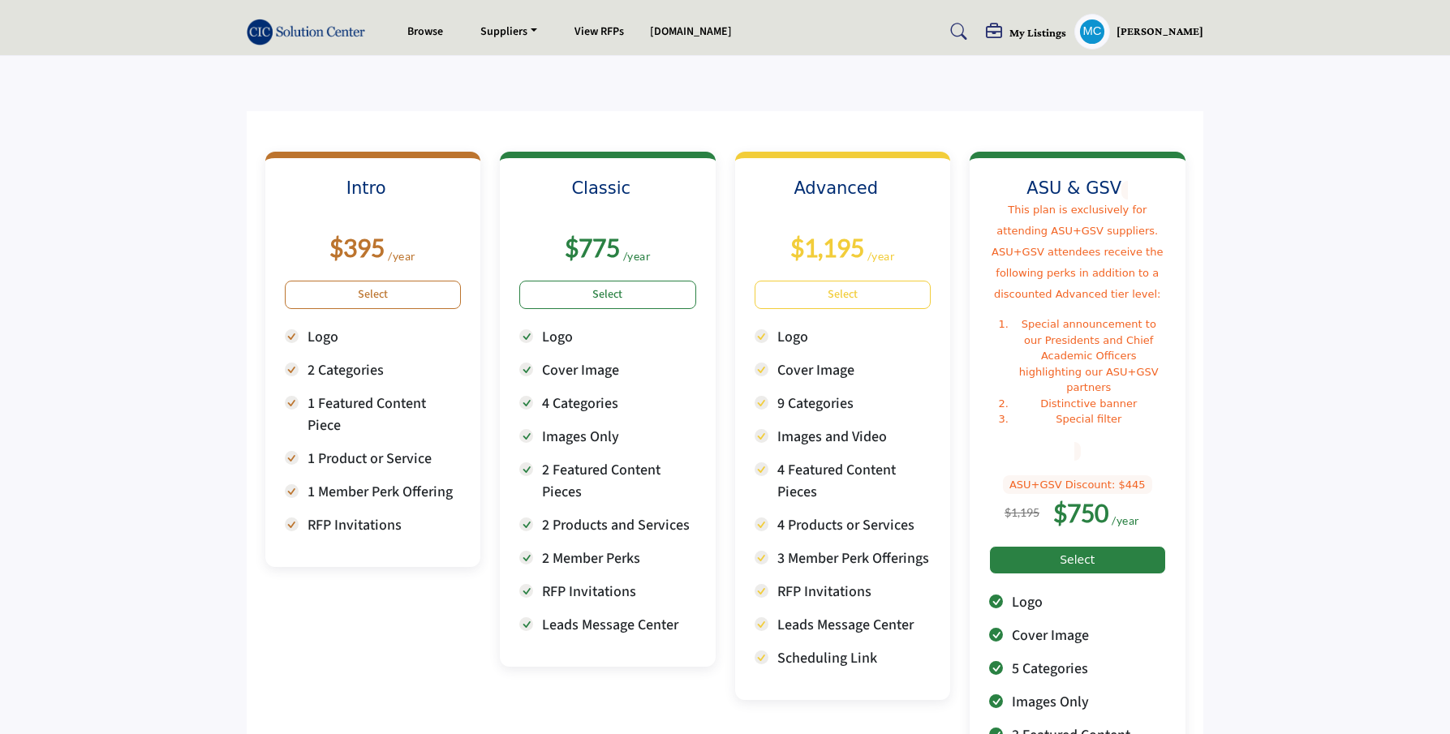
scroll to position [90, 0]
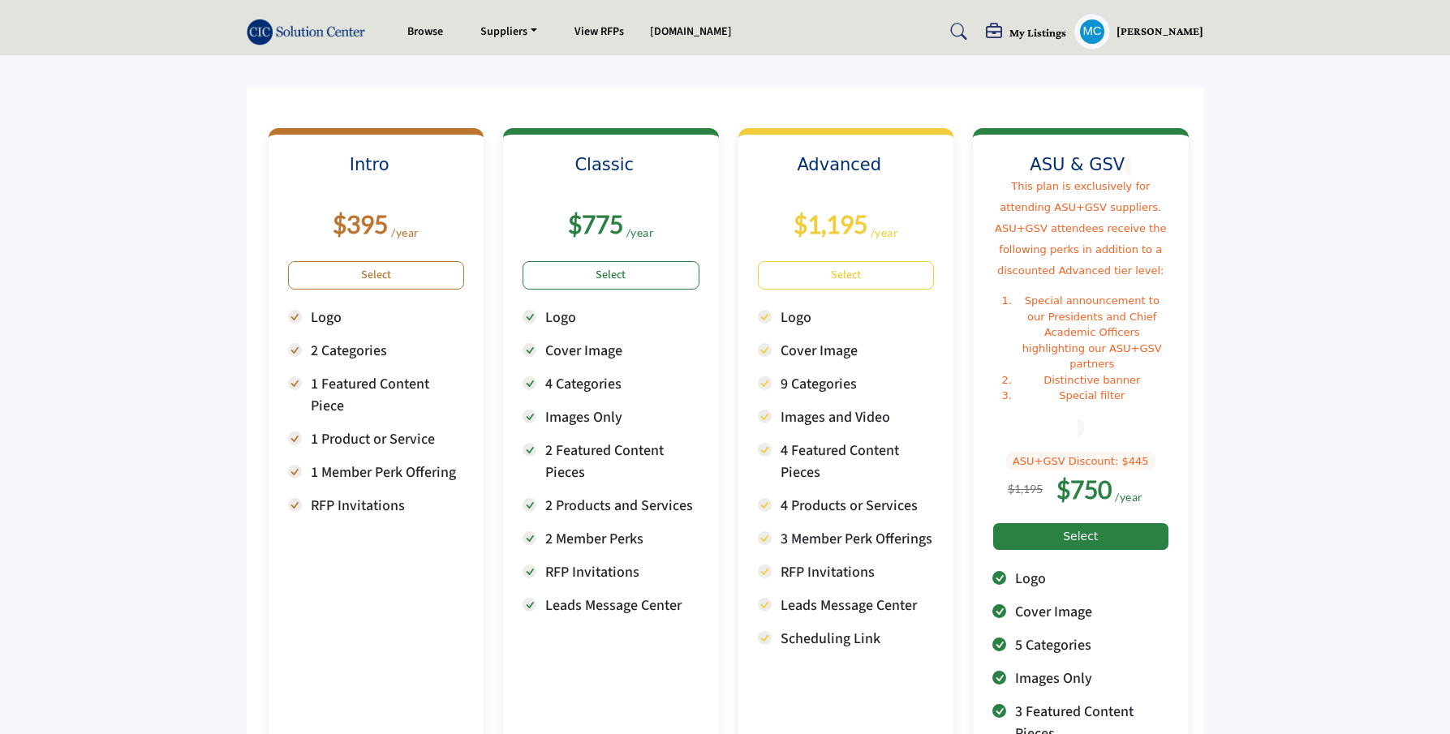
drag, startPoint x: 1034, startPoint y: 192, endPoint x: 1049, endPoint y: 222, distance: 33.7
click at [1049, 222] on p "This plan is exclusively for attending ASU+GSV suppliers. ASU+GSV attendees rec…" at bounding box center [1080, 228] width 177 height 105
